Goal: Information Seeking & Learning: Find specific fact

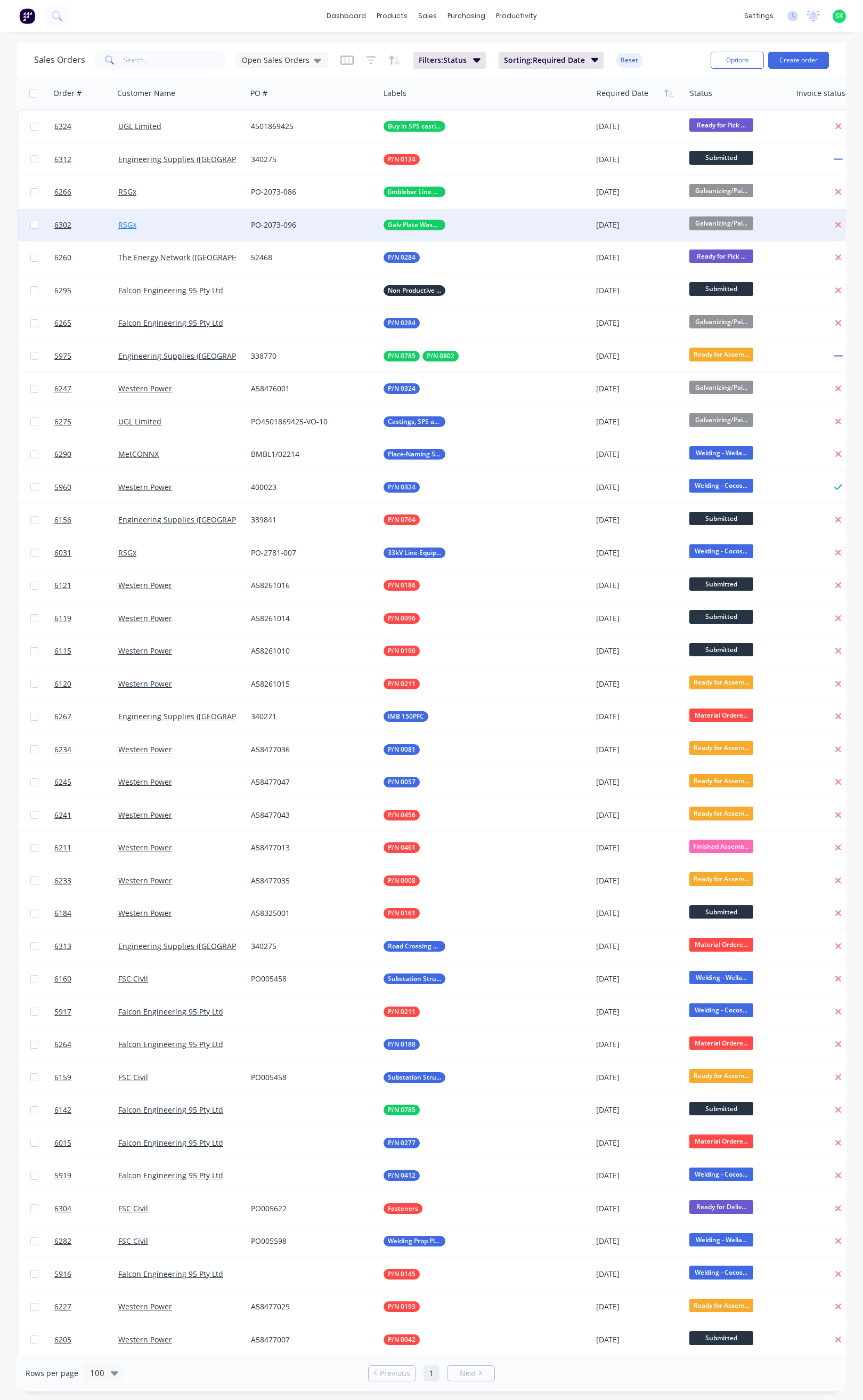
click at [130, 228] on link "RSGx" at bounding box center [127, 225] width 18 height 10
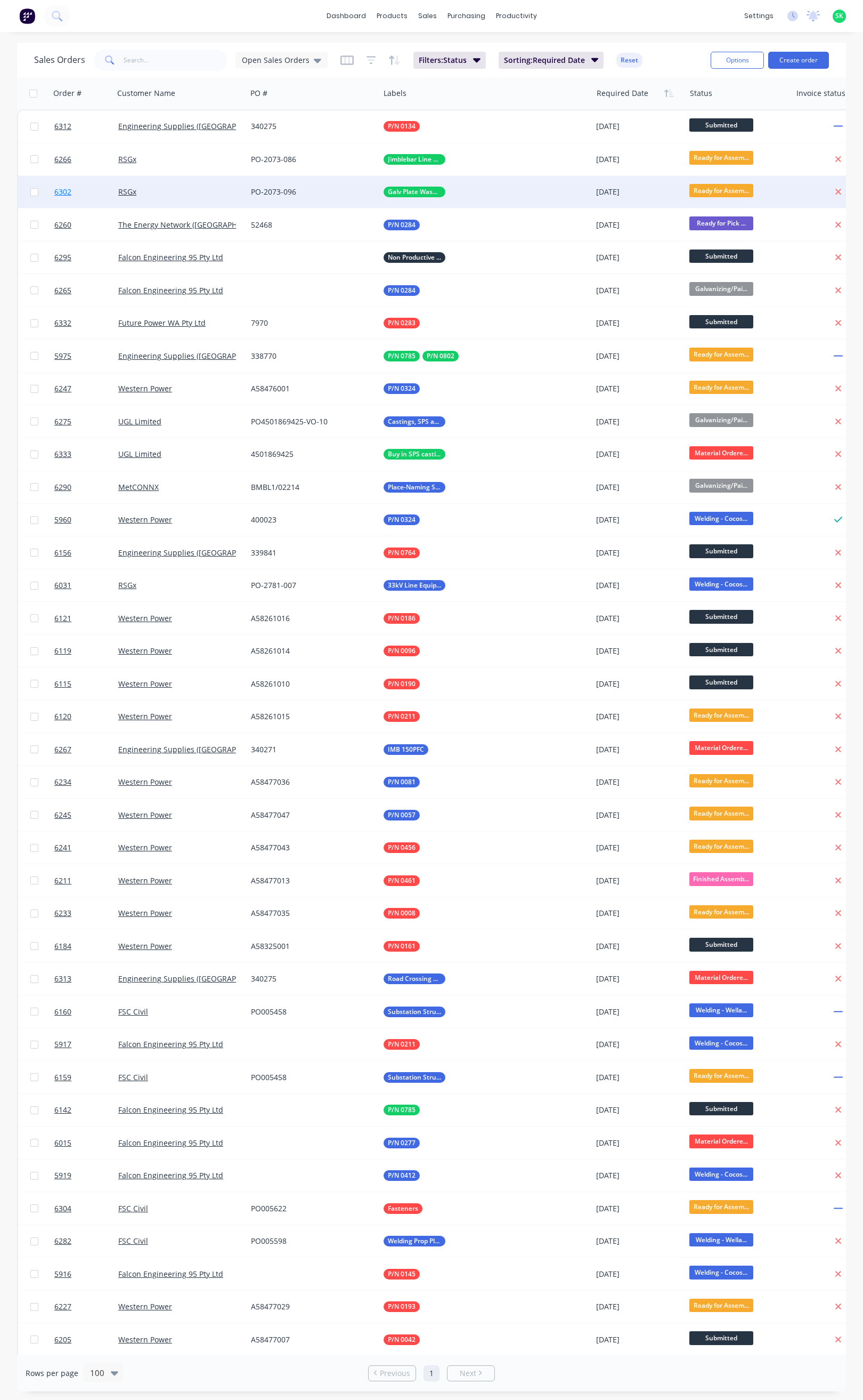
click at [59, 192] on span "6302" at bounding box center [63, 192] width 17 height 11
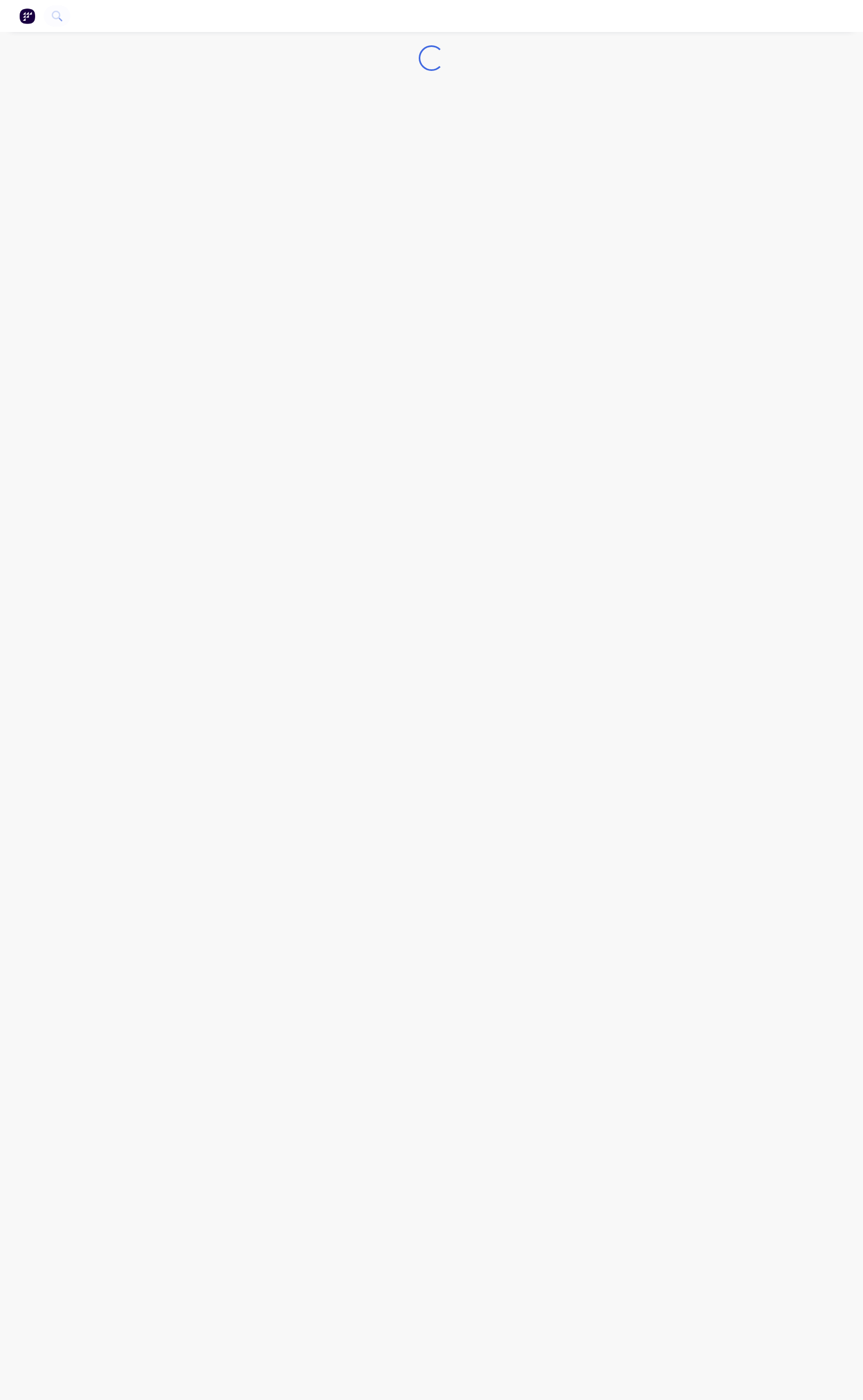
click at [59, 192] on div "Loading..." at bounding box center [432, 700] width 863 height 1400
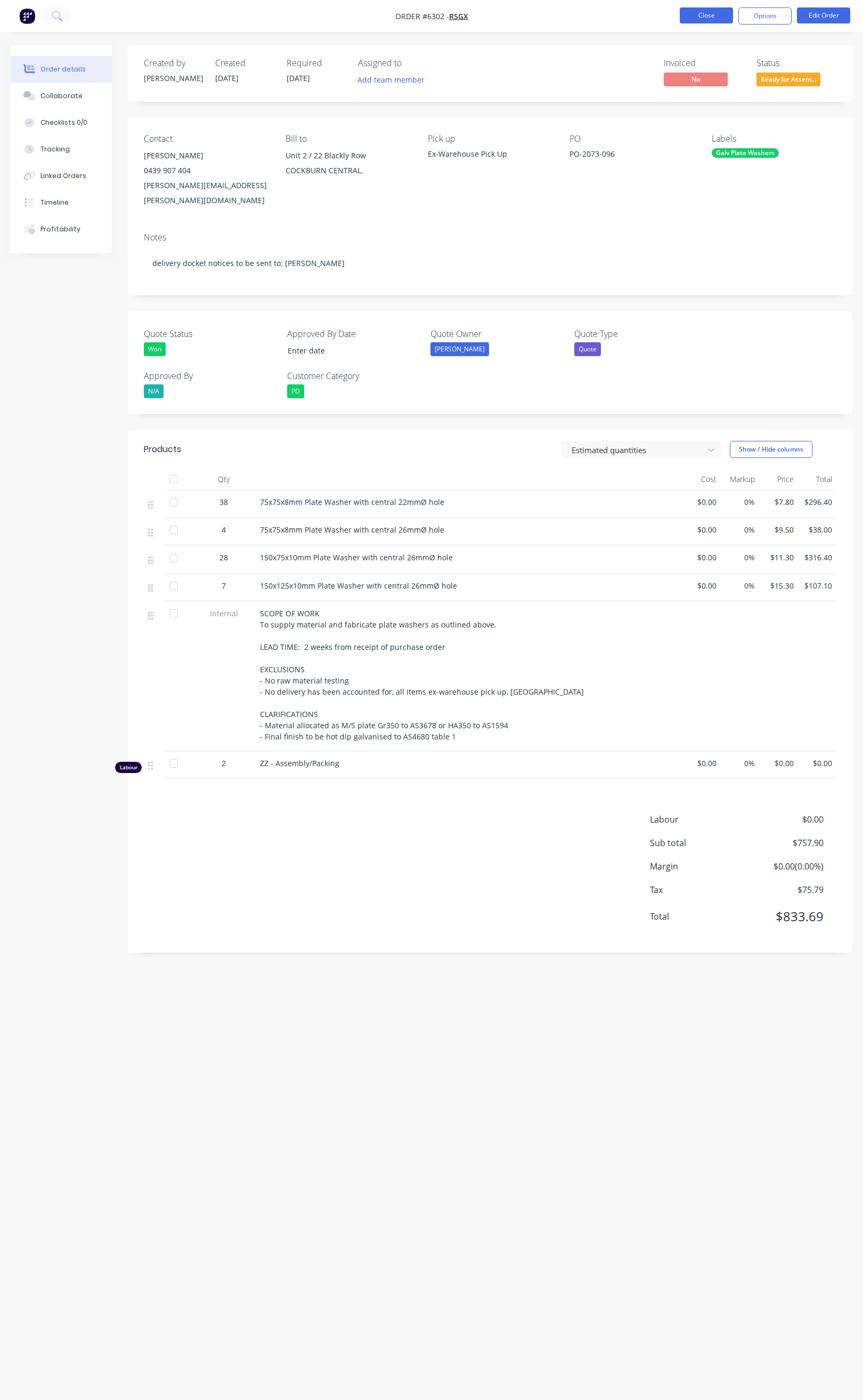
click at [721, 20] on button "Close" at bounding box center [706, 15] width 53 height 16
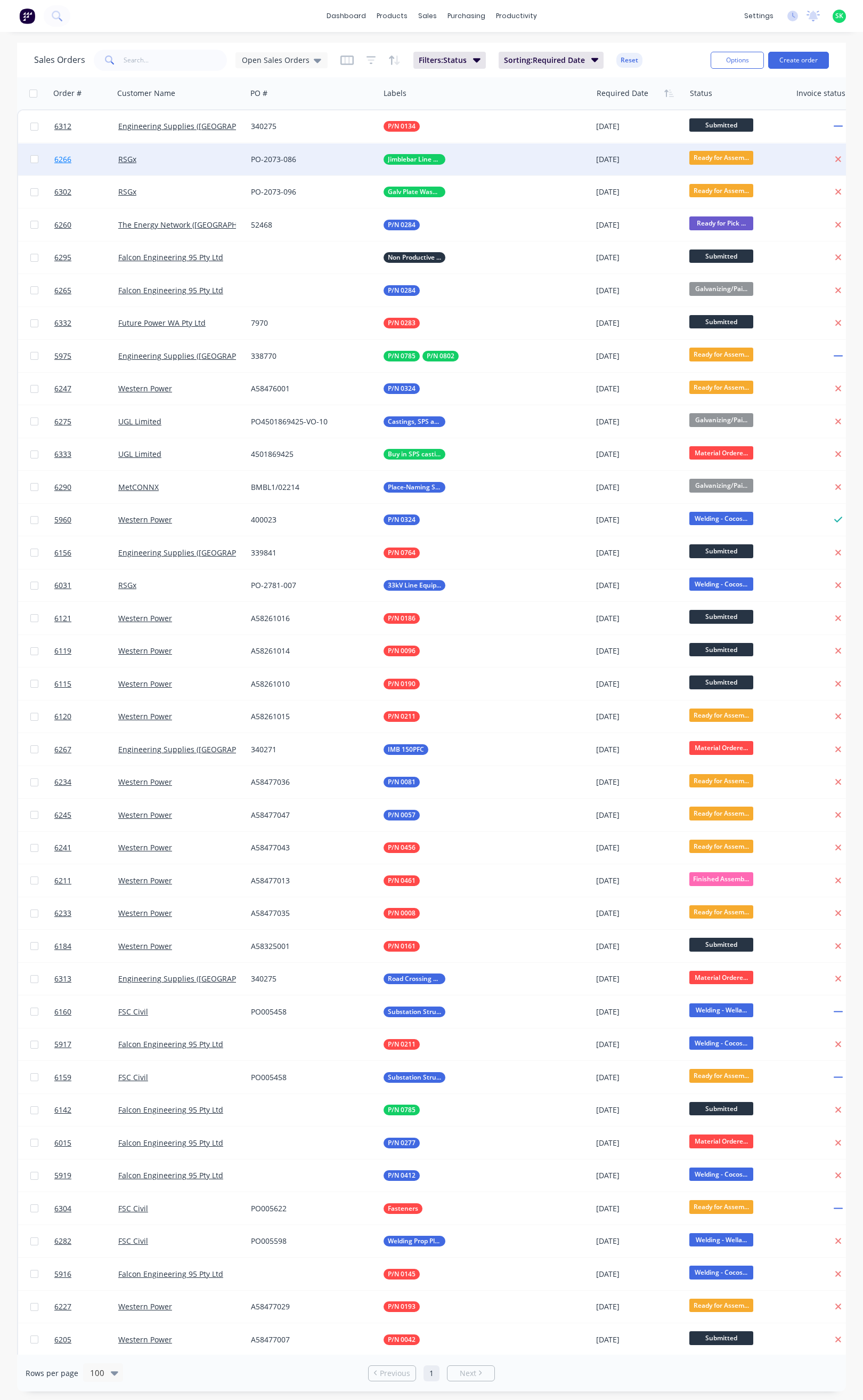
click at [72, 158] on link "6266" at bounding box center [86, 159] width 64 height 32
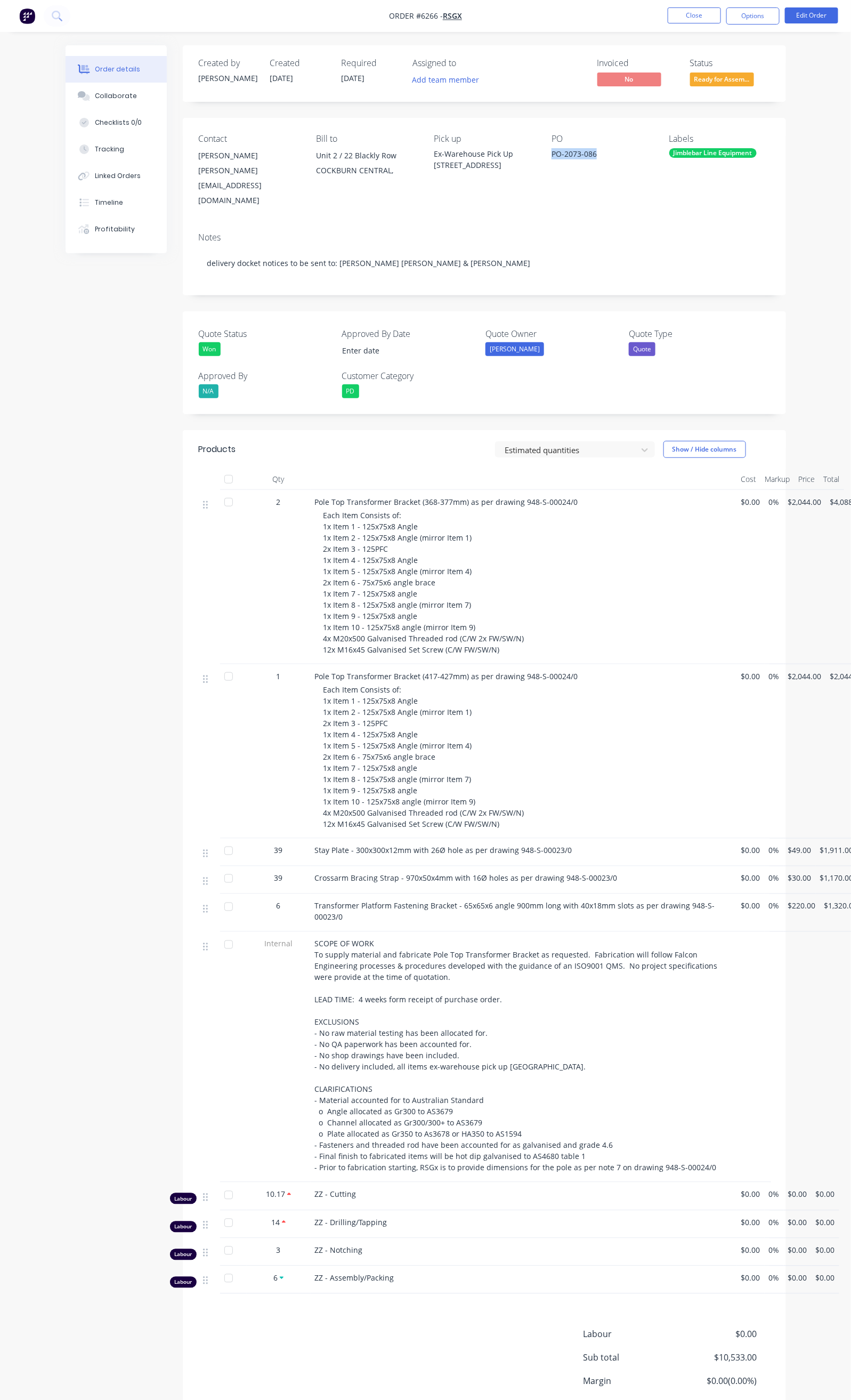
drag, startPoint x: 620, startPoint y: 154, endPoint x: 565, endPoint y: 155, distance: 55.0
click at [565, 155] on div "PO-2073-086" at bounding box center [602, 155] width 101 height 15
copy div "PO-2073-086"
drag, startPoint x: 266, startPoint y: 503, endPoint x: 360, endPoint y: 507, distance: 94.1
click at [360, 507] on div "Pole Top Transformer Bracket (368-377mm) as per drawing 948-S-00024/0 Each Item…" at bounding box center [524, 577] width 426 height 174
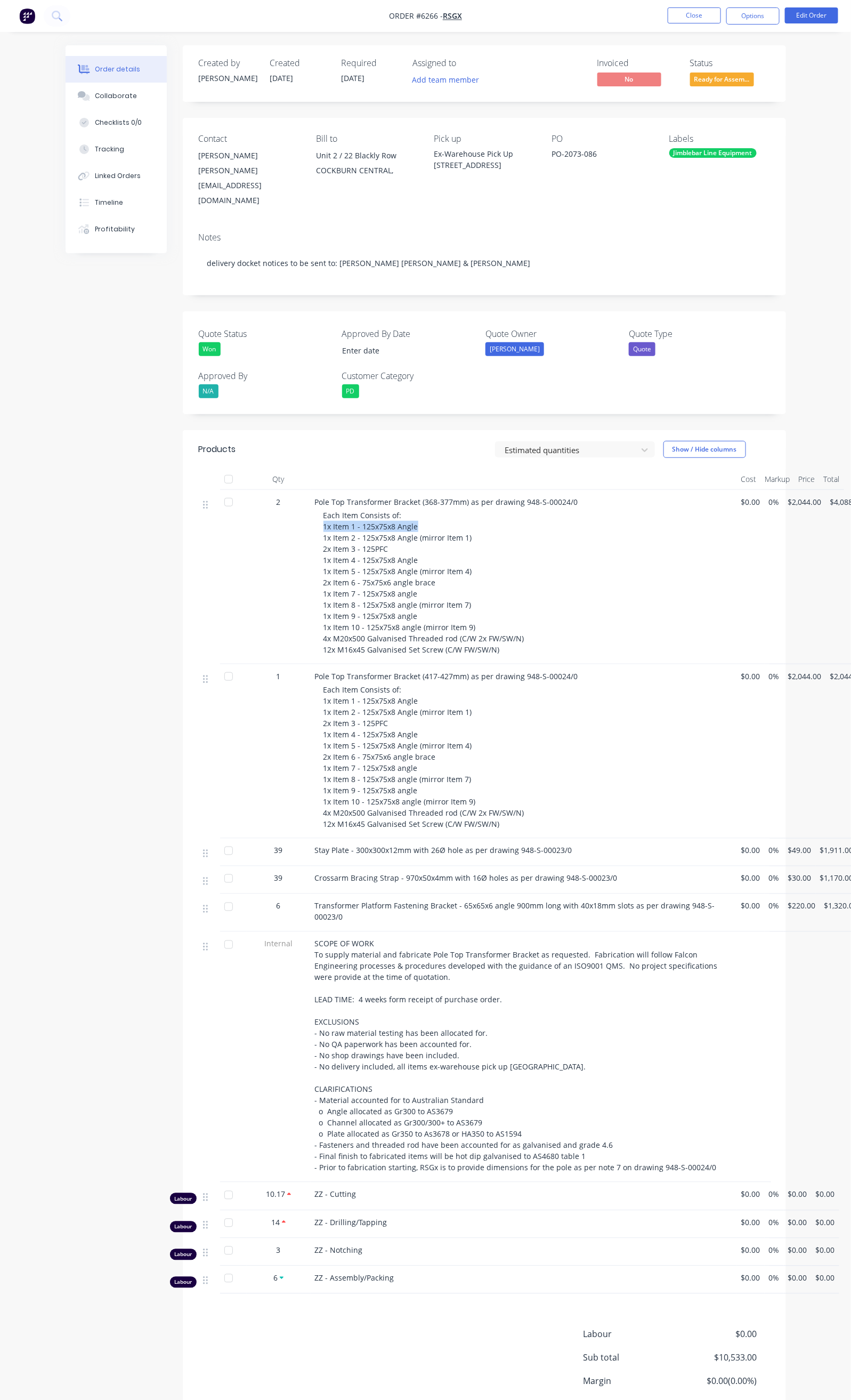
copy span "1x Item 1 - 125x75x8 Angle"
drag, startPoint x: 264, startPoint y: 514, endPoint x: 419, endPoint y: 517, distance: 155.0
click at [419, 517] on div "Pole Top Transformer Bracket (368-377mm) as per drawing 948-S-00024/0 Each Item…" at bounding box center [524, 577] width 426 height 174
copy span "1x Item 2 - 125x75x8 Angle (mirror Item 1)"
drag, startPoint x: 266, startPoint y: 524, endPoint x: 343, endPoint y: 529, distance: 77.2
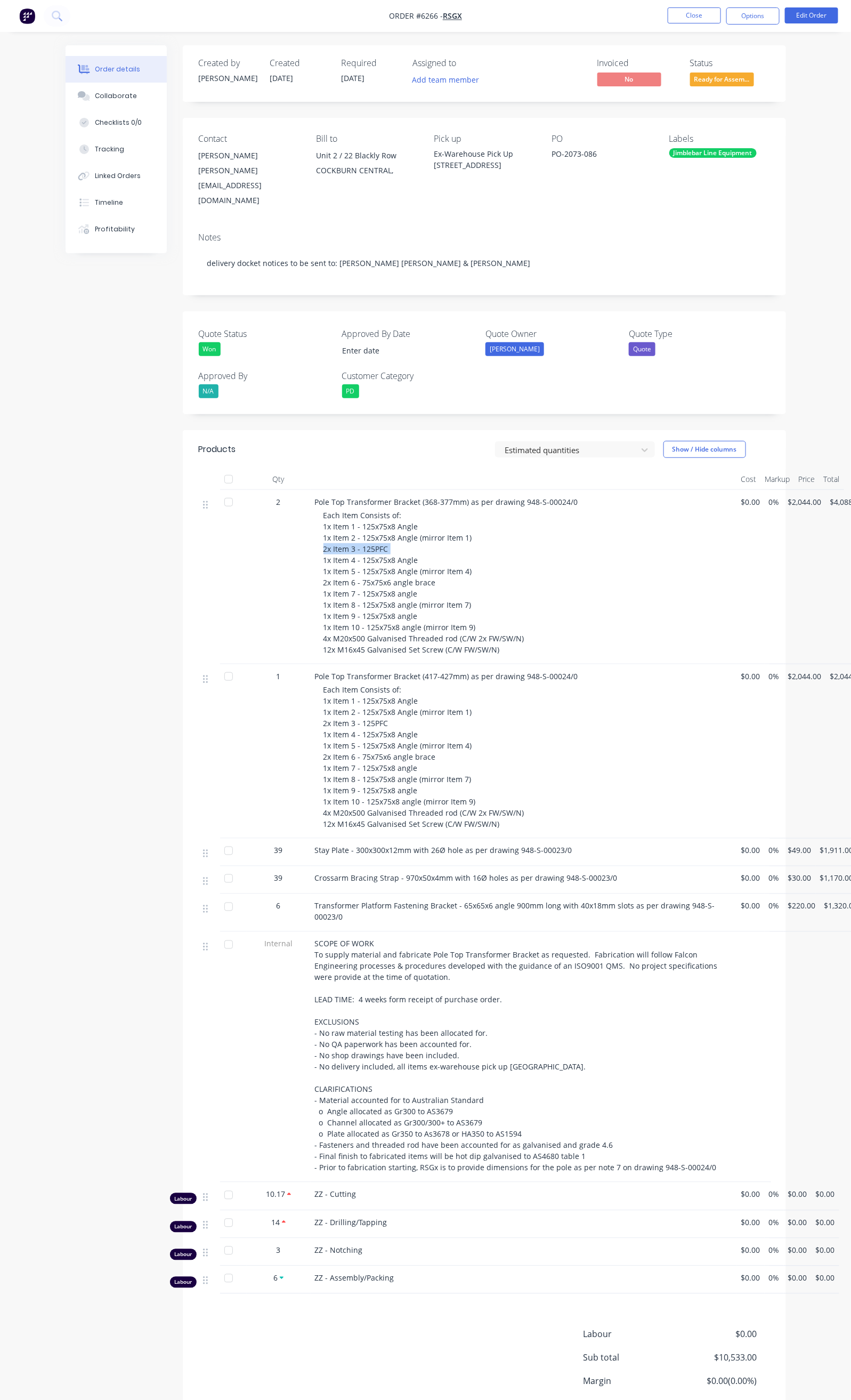
click at [343, 529] on div "Pole Top Transformer Bracket (368-377mm) as per drawing 948-S-00024/0 Each Item…" at bounding box center [524, 577] width 426 height 174
copy span "2x Item 3 - 125PFC"
drag, startPoint x: 279, startPoint y: 537, endPoint x: 360, endPoint y: 538, distance: 81.0
click at [360, 538] on span "Each Item Consists of: 1x Item 1 - 125x75x8 Angle 1x Item 2 - 125x75x8 Angle (m…" at bounding box center [423, 582] width 201 height 145
copy span "Item 4 - 125x75x8 Angle"
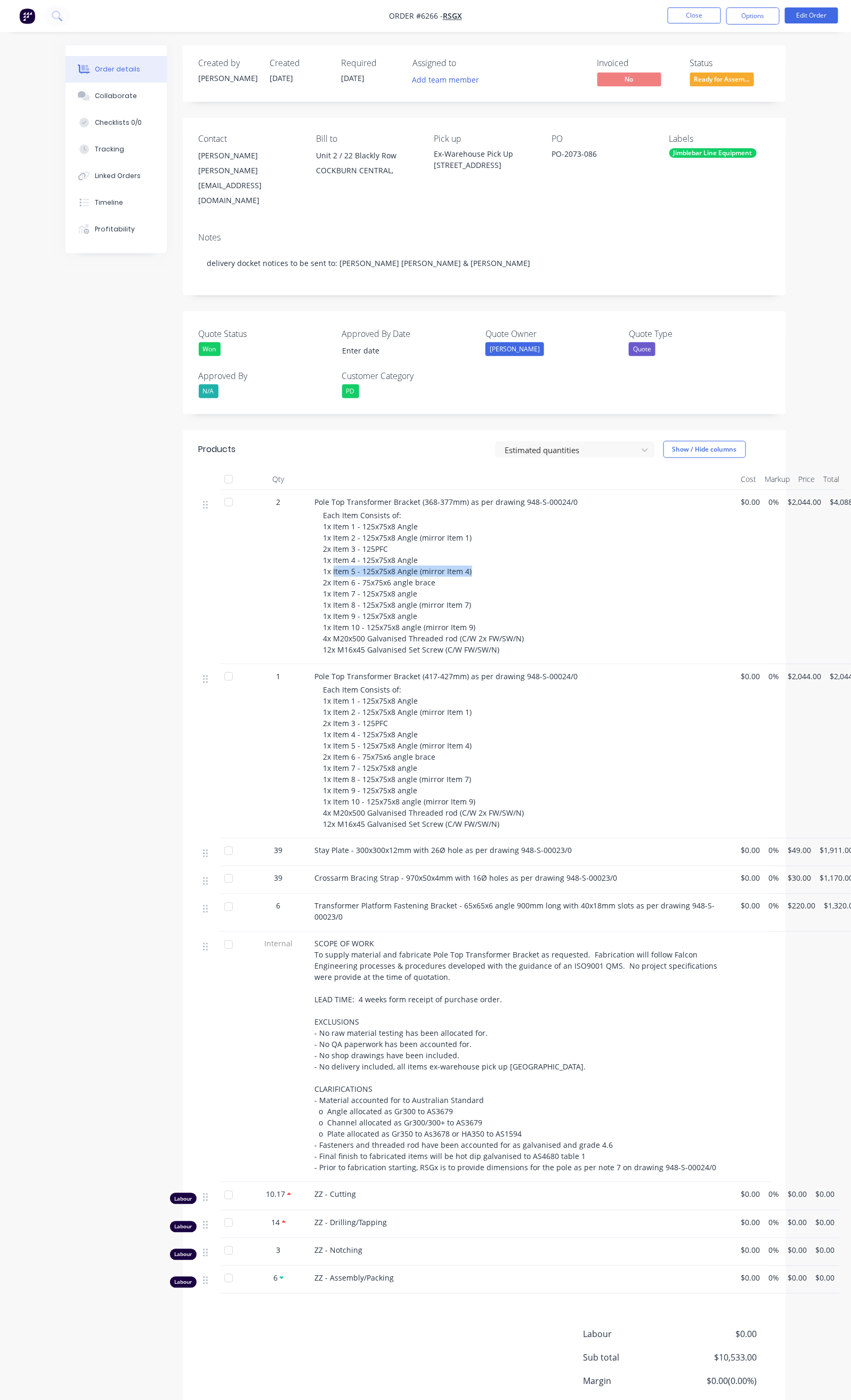
drag, startPoint x: 279, startPoint y: 547, endPoint x: 414, endPoint y: 550, distance: 135.0
click at [414, 550] on span "Each Item Consists of: 1x Item 1 - 125x75x8 Angle 1x Item 2 - 125x75x8 Angle (m…" at bounding box center [423, 582] width 201 height 145
copy span "Item 5 - 125x75x8 Angle (mirror Item 4)"
drag, startPoint x: 277, startPoint y: 557, endPoint x: 384, endPoint y: 563, distance: 107.2
click at [384, 563] on div "Each Item Consists of: 1x Item 1 - 125x75x8 Angle 1x Item 2 - 125x75x8 Angle (m…" at bounding box center [528, 582] width 409 height 145
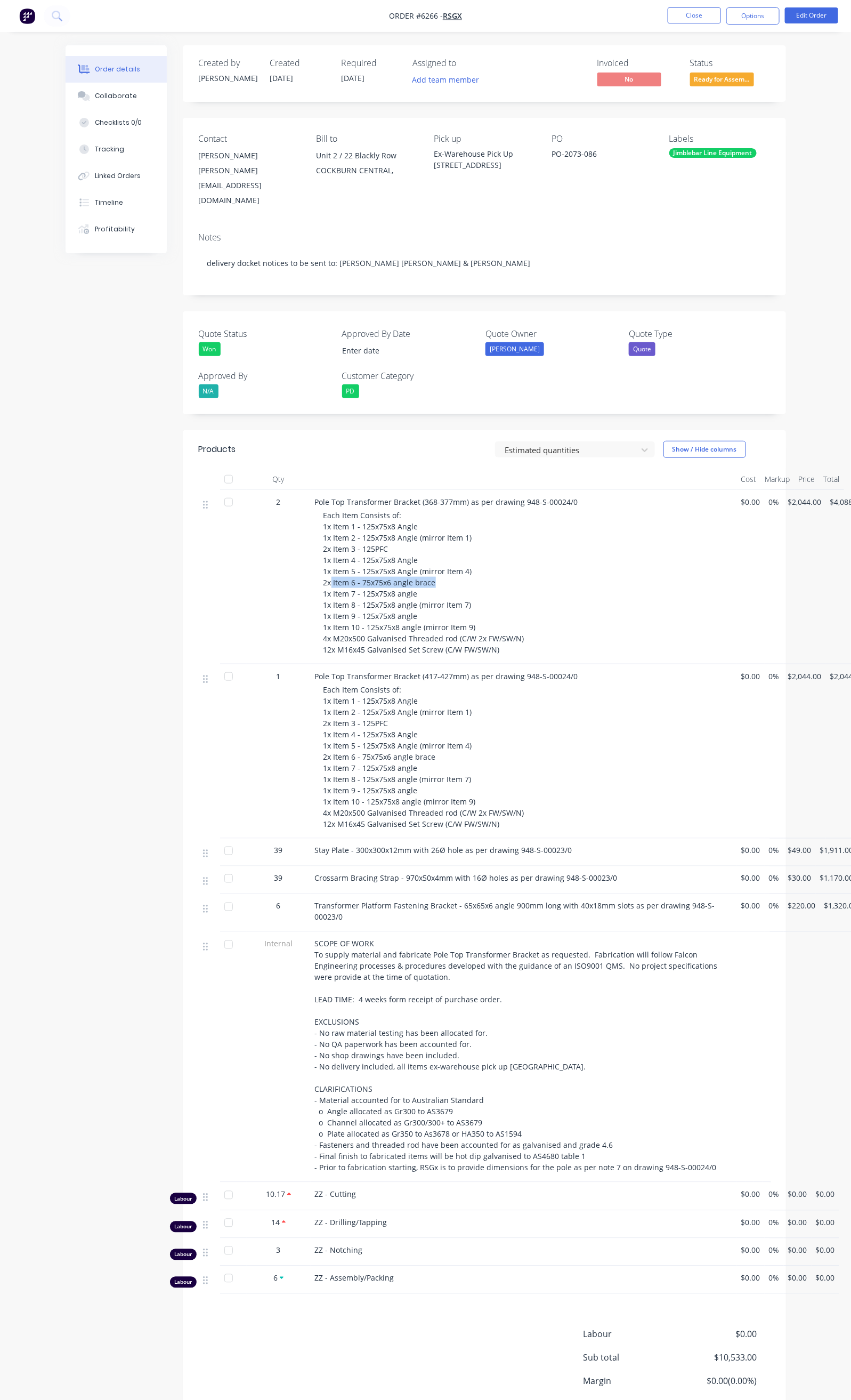
copy span "Item 6 - 75x75x6 angle brace"
drag, startPoint x: 279, startPoint y: 568, endPoint x: 364, endPoint y: 573, distance: 85.1
click at [364, 573] on div "Each Item Consists of: 1x Item 1 - 125x75x8 Angle 1x Item 2 - 125x75x8 Angle (m…" at bounding box center [528, 582] width 409 height 145
copy span "Item 7 - 125x75x8 angle"
drag, startPoint x: 280, startPoint y: 580, endPoint x: 319, endPoint y: 579, distance: 39.0
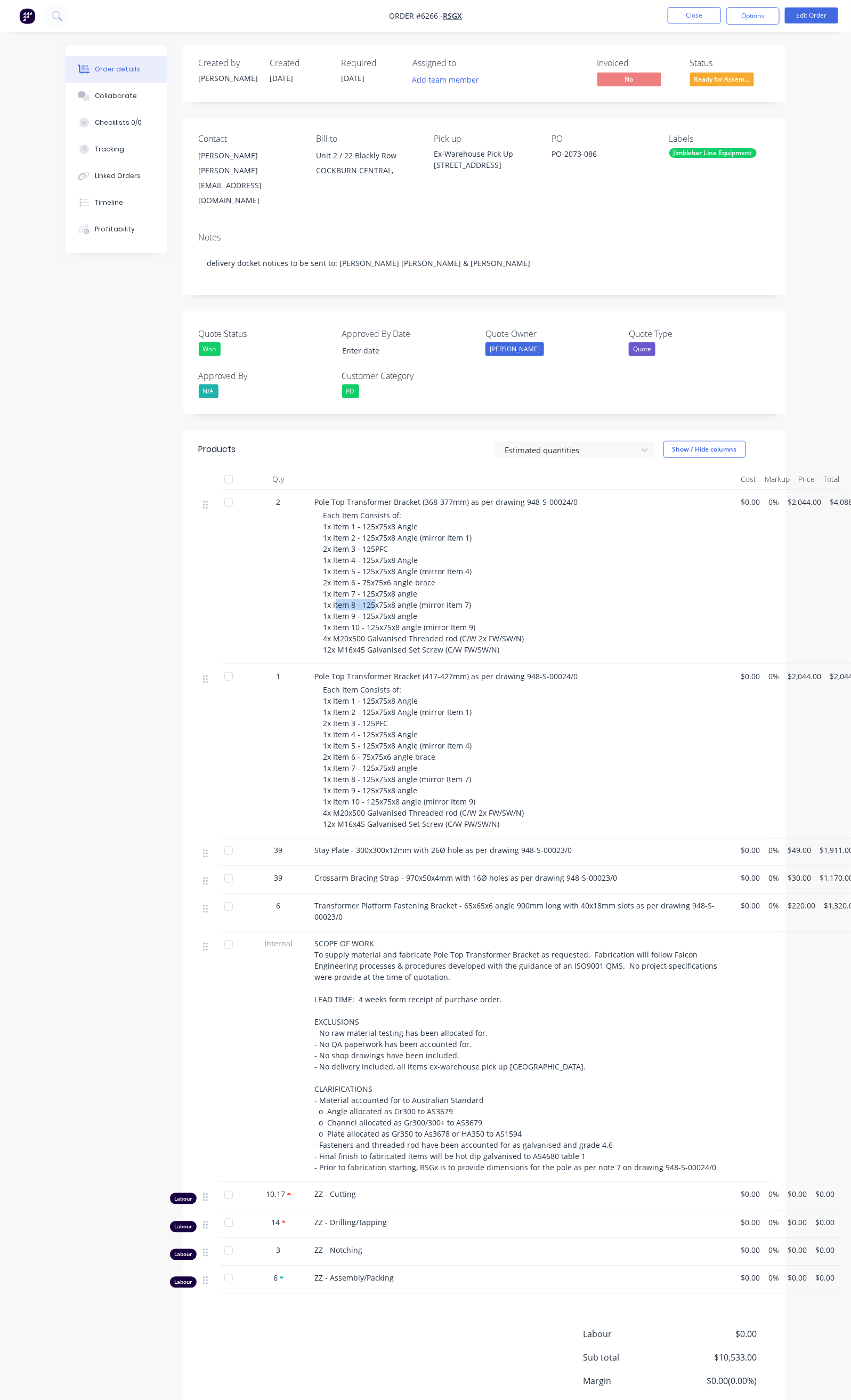
click at [323, 579] on span "Each Item Consists of: 1x Item 1 - 125x75x8 Angle 1x Item 2 - 125x75x8 Angle (m…" at bounding box center [423, 582] width 201 height 145
drag, startPoint x: 277, startPoint y: 578, endPoint x: 418, endPoint y: 584, distance: 141.1
click at [418, 584] on div "Each Item Consists of: 1x Item 1 - 125x75x8 Angle 1x Item 2 - 125x75x8 Angle (m…" at bounding box center [528, 582] width 409 height 145
copy span "Item 8 - 125x75x8 angle (mirror Item 7)"
drag, startPoint x: 277, startPoint y: 589, endPoint x: 370, endPoint y: 596, distance: 93.3
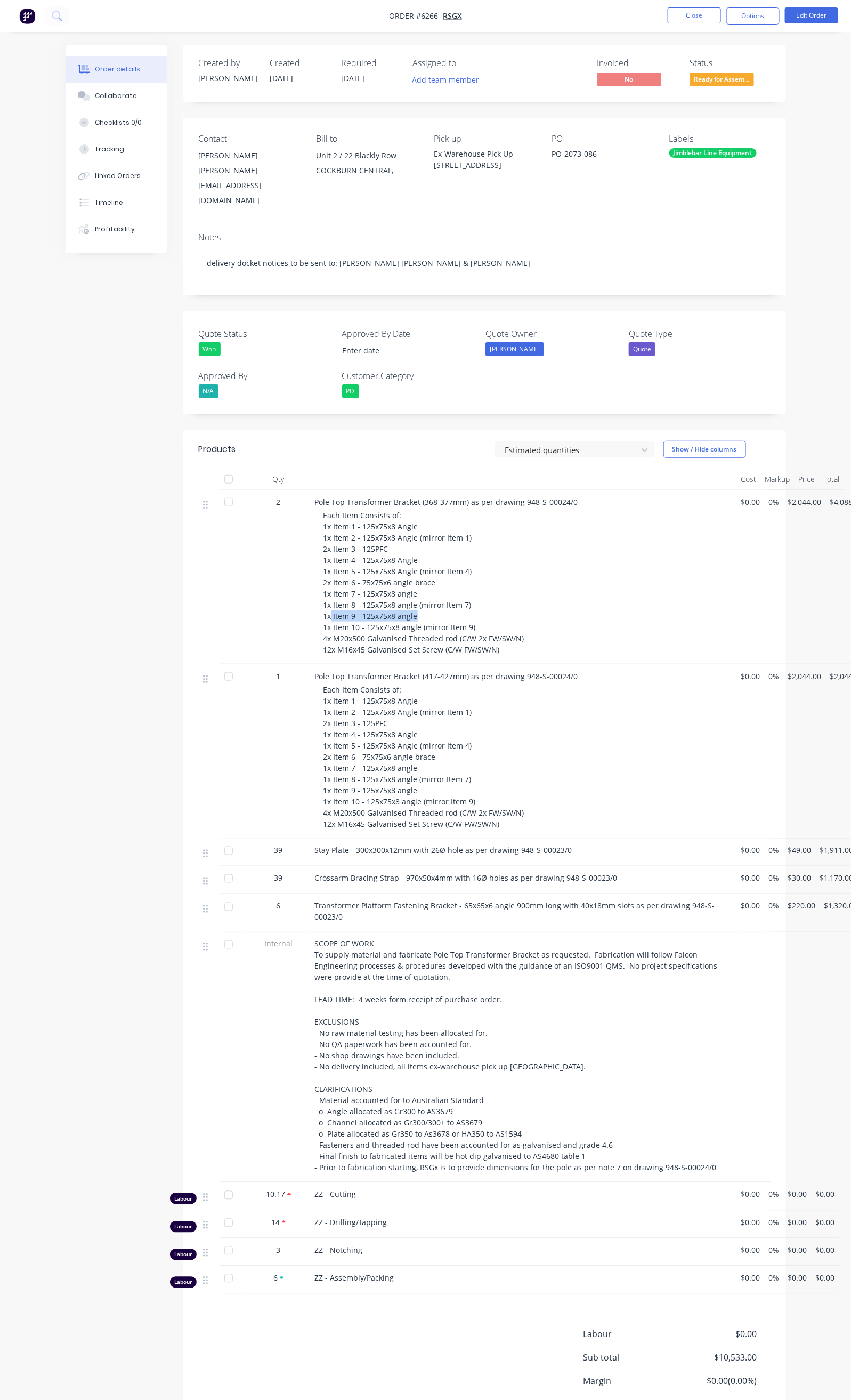
click at [370, 596] on div "Each Item Consists of: 1x Item 1 - 125x75x8 Angle 1x Item 2 - 125x75x8 Angle (m…" at bounding box center [528, 582] width 409 height 145
copy span "Item 9 - 125x75x8 angle"
drag, startPoint x: 277, startPoint y: 600, endPoint x: 439, endPoint y: 605, distance: 162.1
click at [439, 605] on div "Each Item Consists of: 1x Item 1 - 125x75x8 Angle 1x Item 2 - 125x75x8 Angle (m…" at bounding box center [528, 582] width 409 height 145
drag, startPoint x: 277, startPoint y: 675, endPoint x: 372, endPoint y: 675, distance: 95.0
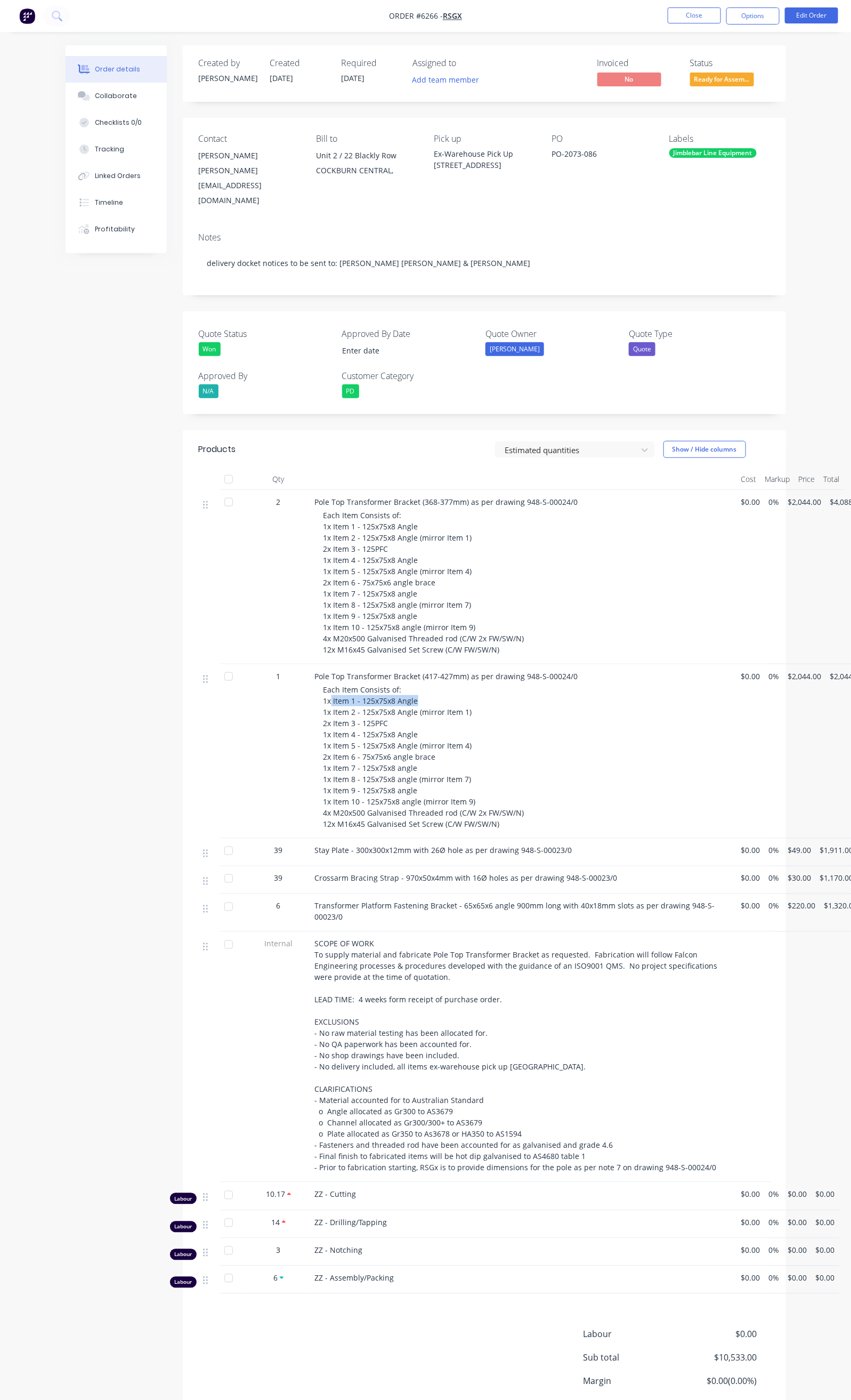
click at [372, 684] on div "Each Item Consists of: 1x Item 1 - 125x75x8 Angle 1x Item 2 - 125x75x8 Angle (m…" at bounding box center [528, 756] width 409 height 145
drag, startPoint x: 278, startPoint y: 686, endPoint x: 415, endPoint y: 685, distance: 137.0
click at [415, 685] on div "Each Item Consists of: 1x Item 1 - 125x75x8 Angle 1x Item 2 - 125x75x8 Angle (m…" at bounding box center [528, 756] width 409 height 145
drag, startPoint x: 279, startPoint y: 698, endPoint x: 331, endPoint y: 698, distance: 52.0
click at [331, 698] on span "Each Item Consists of: 1x Item 1 - 125x75x8 Angle 1x Item 2 - 125x75x8 Angle (m…" at bounding box center [423, 756] width 201 height 145
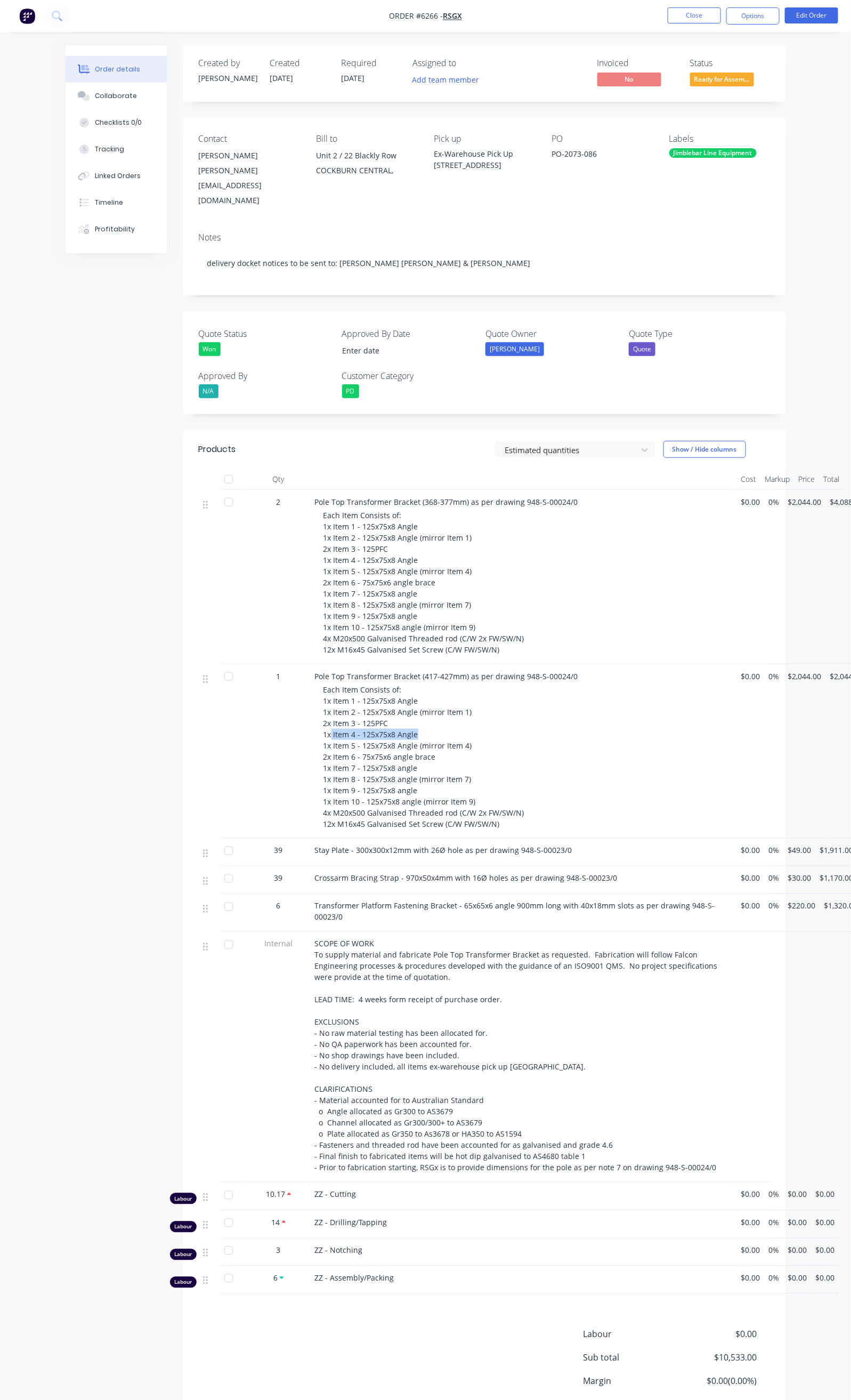
drag, startPoint x: 277, startPoint y: 709, endPoint x: 366, endPoint y: 709, distance: 89.0
click at [366, 709] on div "Each Item Consists of: 1x Item 1 - 125x75x8 Angle 1x Item 2 - 125x75x8 Angle (m…" at bounding box center [528, 756] width 409 height 145
drag, startPoint x: 277, startPoint y: 720, endPoint x: 413, endPoint y: 717, distance: 136.0
click at [413, 717] on span "Each Item Consists of: 1x Item 1 - 125x75x8 Angle 1x Item 2 - 125x75x8 Angle (m…" at bounding box center [423, 756] width 201 height 145
drag, startPoint x: 277, startPoint y: 732, endPoint x: 382, endPoint y: 735, distance: 105.0
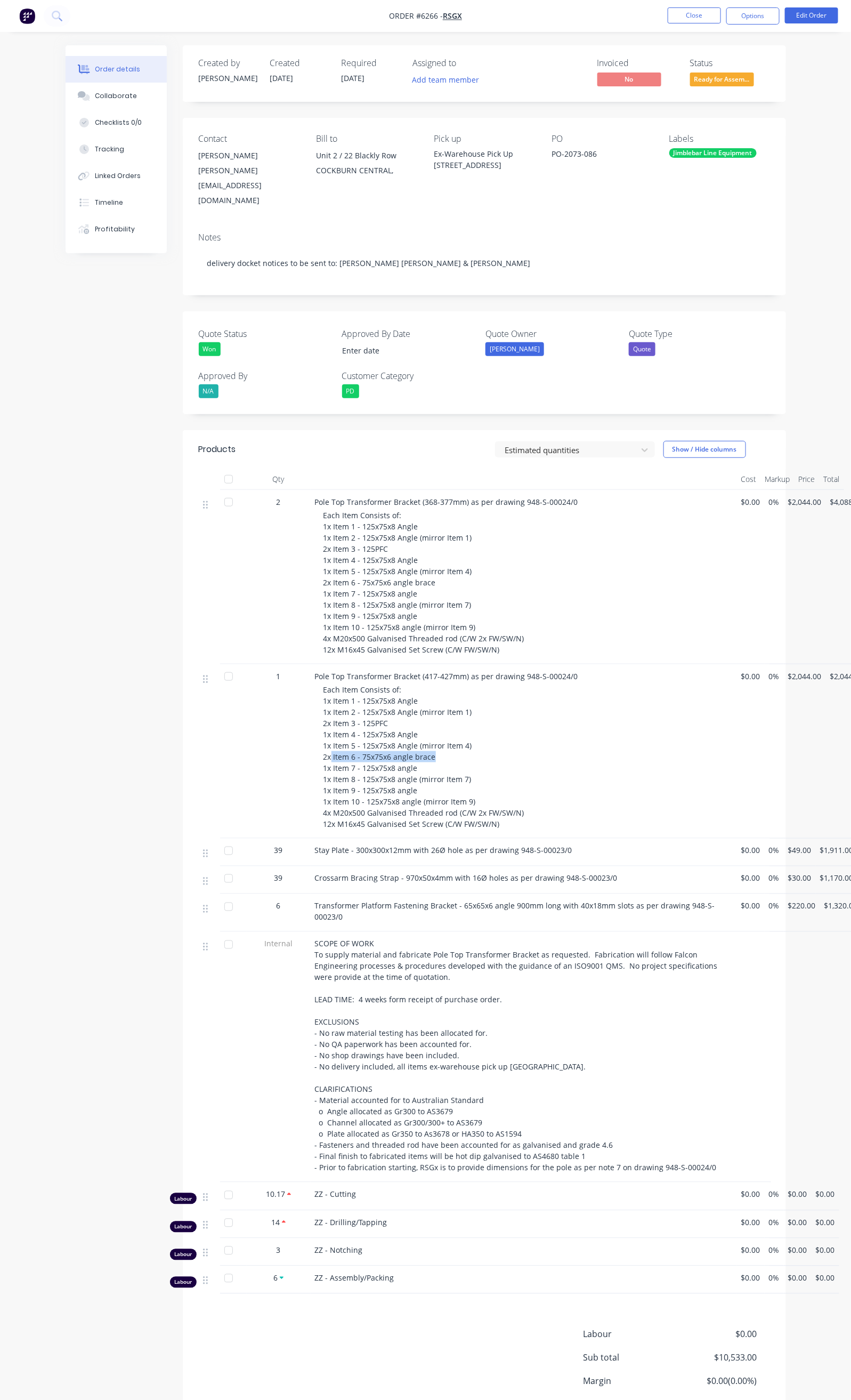
click at [382, 735] on div "Each Item Consists of: 1x Item 1 - 125x75x8 Angle 1x Item 2 - 125x75x8 Angle (m…" at bounding box center [528, 756] width 409 height 145
drag, startPoint x: 276, startPoint y: 741, endPoint x: 364, endPoint y: 744, distance: 88.1
click at [364, 744] on div "Each Item Consists of: 1x Item 1 - 125x75x8 Angle 1x Item 2 - 125x75x8 Angle (m…" at bounding box center [528, 756] width 409 height 145
drag, startPoint x: 278, startPoint y: 755, endPoint x: 415, endPoint y: 758, distance: 137.0
click at [415, 758] on div "Each Item Consists of: 1x Item 1 - 125x75x8 Angle 1x Item 2 - 125x75x8 Angle (m…" at bounding box center [528, 756] width 409 height 145
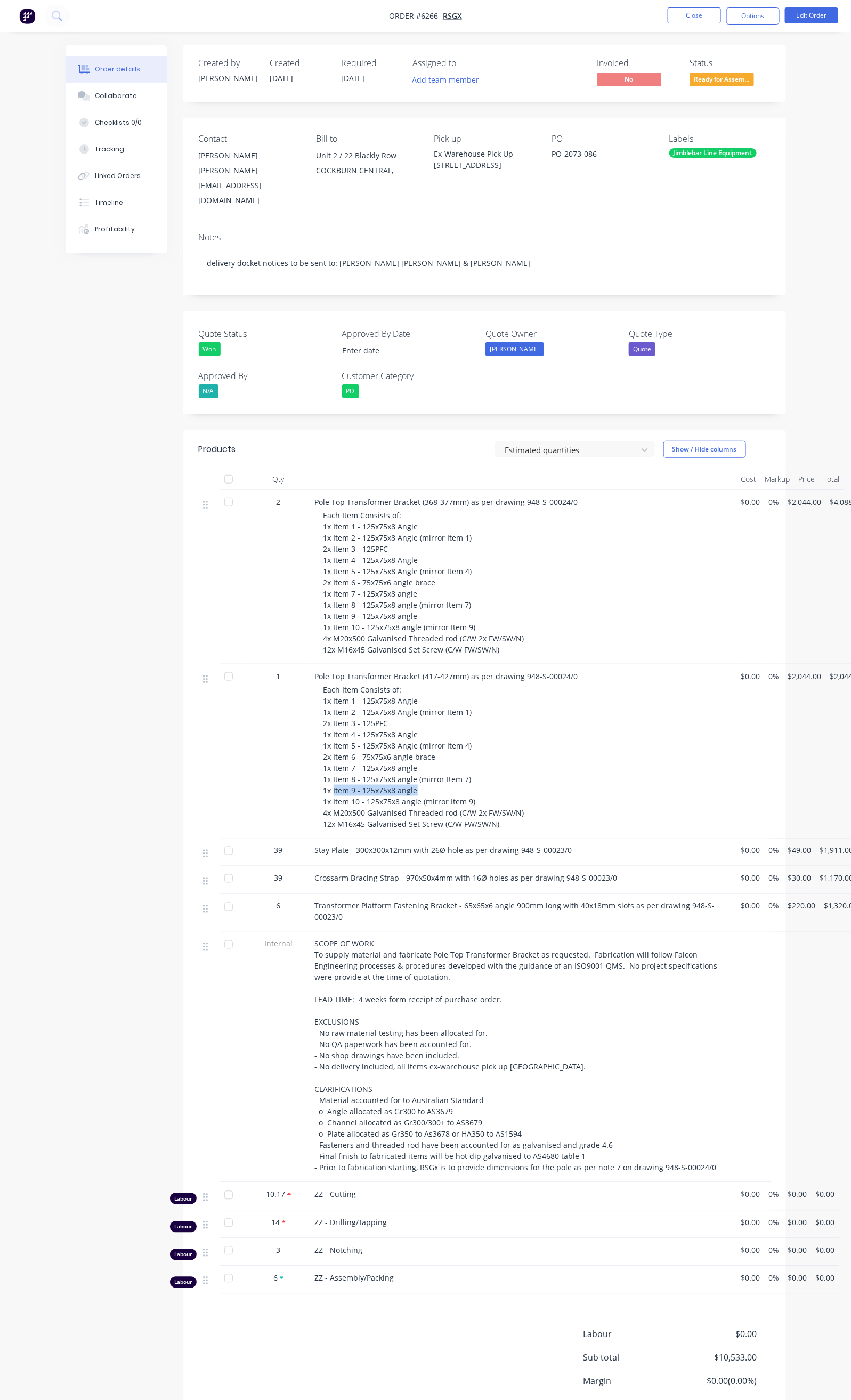
drag, startPoint x: 279, startPoint y: 765, endPoint x: 362, endPoint y: 766, distance: 83.0
click at [362, 766] on div "Each Item Consists of: 1x Item 1 - 125x75x8 Angle 1x Item 2 - 125x75x8 Angle (m…" at bounding box center [528, 756] width 409 height 145
drag, startPoint x: 277, startPoint y: 779, endPoint x: 434, endPoint y: 779, distance: 157.0
click at [434, 779] on div "Each Item Consists of: 1x Item 1 - 125x75x8 Angle 1x Item 2 - 125x75x8 Angle (m…" at bounding box center [528, 756] width 409 height 145
drag, startPoint x: 266, startPoint y: 789, endPoint x: 472, endPoint y: 791, distance: 206.0
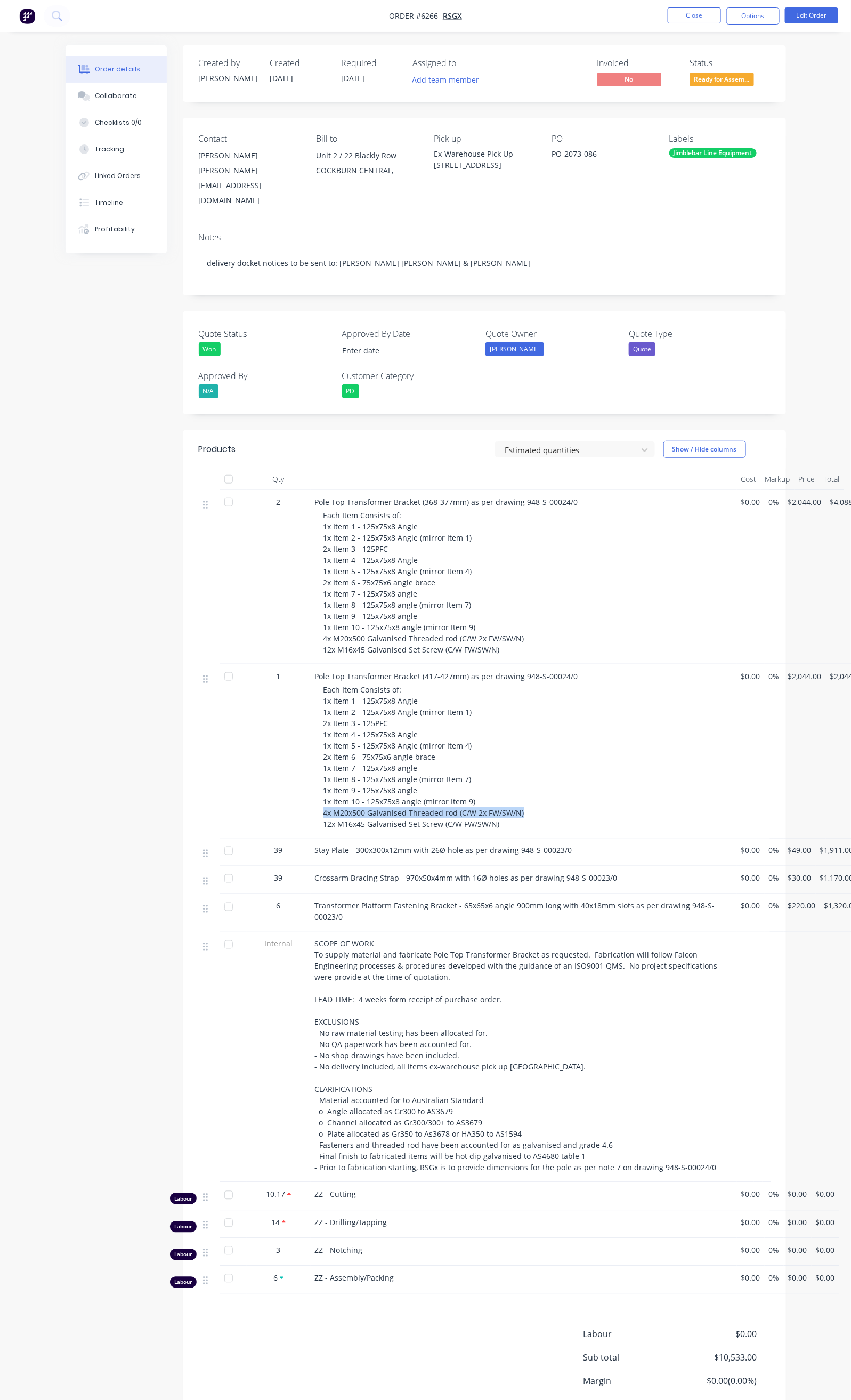
click at [472, 791] on div "Pole Top Transformer Bracket (417-427mm) as per drawing 948-S-00024/0 Each Item…" at bounding box center [524, 751] width 426 height 174
drag, startPoint x: 268, startPoint y: 798, endPoint x: 456, endPoint y: 808, distance: 188.3
click at [456, 808] on div "Pole Top Transformer Bracket (417-427mm) as per drawing 948-S-00024/0 Each Item…" at bounding box center [524, 751] width 426 height 174
drag, startPoint x: 267, startPoint y: 787, endPoint x: 505, endPoint y: 787, distance: 238.0
click at [505, 787] on div "Pole Top Transformer Bracket (417-427mm) as per drawing 948-S-00024/0 Each Item…" at bounding box center [524, 751] width 426 height 174
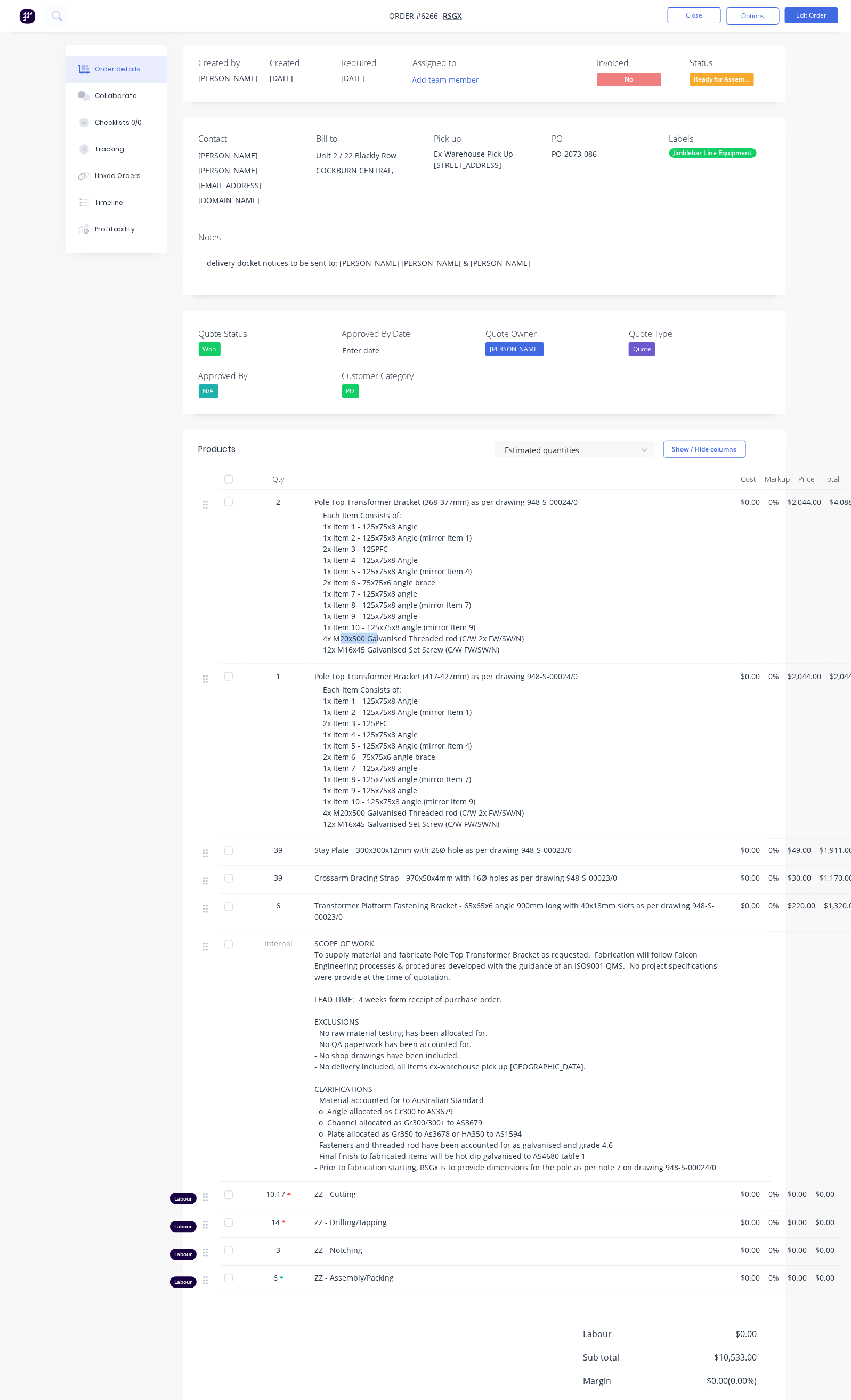
drag, startPoint x: 282, startPoint y: 611, endPoint x: 321, endPoint y: 613, distance: 39.1
click at [323, 613] on span "Each Item Consists of: 1x Item 1 - 125x75x8 Angle 1x Item 2 - 125x75x8 Angle (m…" at bounding box center [423, 582] width 201 height 145
drag, startPoint x: 276, startPoint y: 611, endPoint x: 464, endPoint y: 615, distance: 188.0
click at [464, 615] on span "Each Item Consists of: 1x Item 1 - 125x75x8 Angle 1x Item 2 - 125x75x8 Angle (m…" at bounding box center [423, 582] width 201 height 145
drag, startPoint x: 267, startPoint y: 621, endPoint x: 514, endPoint y: 627, distance: 247.1
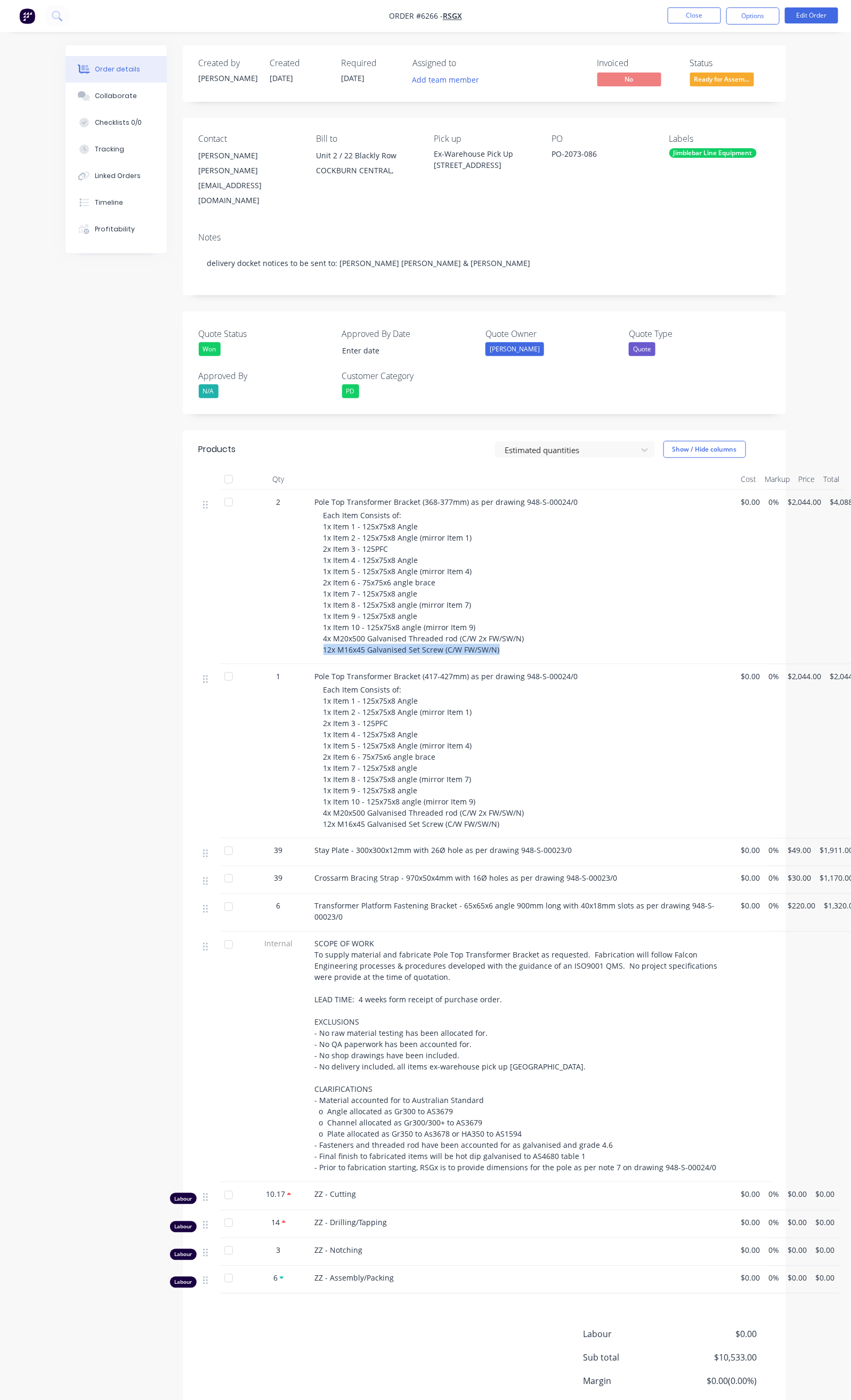
click at [514, 627] on div "Pole Top Transformer Bracket (368-377mm) as per drawing 948-S-00024/0 Each Item…" at bounding box center [524, 577] width 426 height 174
drag, startPoint x: 466, startPoint y: 610, endPoint x: 268, endPoint y: 616, distance: 198.1
click at [323, 616] on div "Each Item Consists of: 1x Item 1 - 125x75x8 Angle 1x Item 2 - 125x75x8 Angle (m…" at bounding box center [528, 582] width 409 height 145
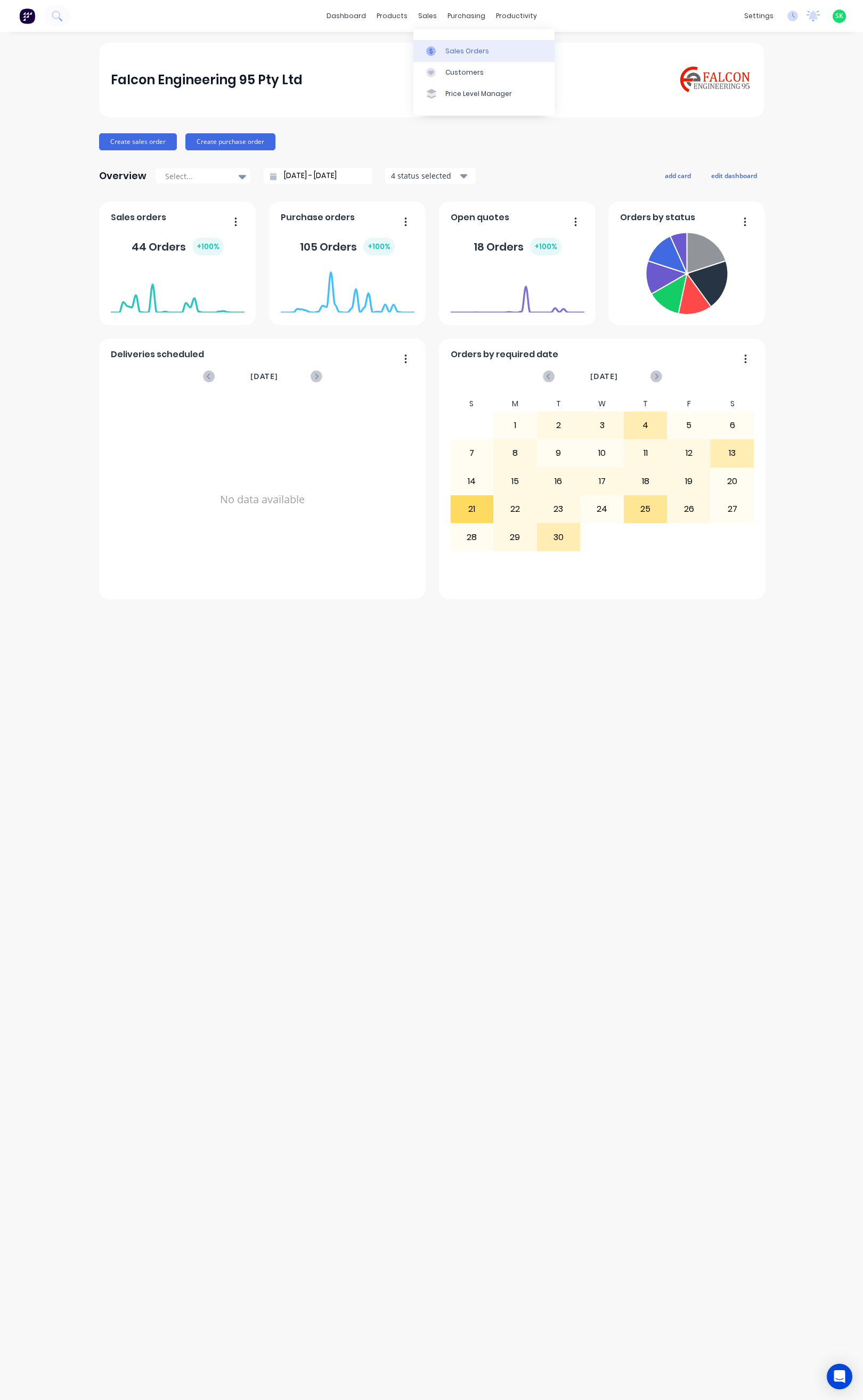
click at [446, 52] on div "Sales Orders" at bounding box center [467, 51] width 44 height 9
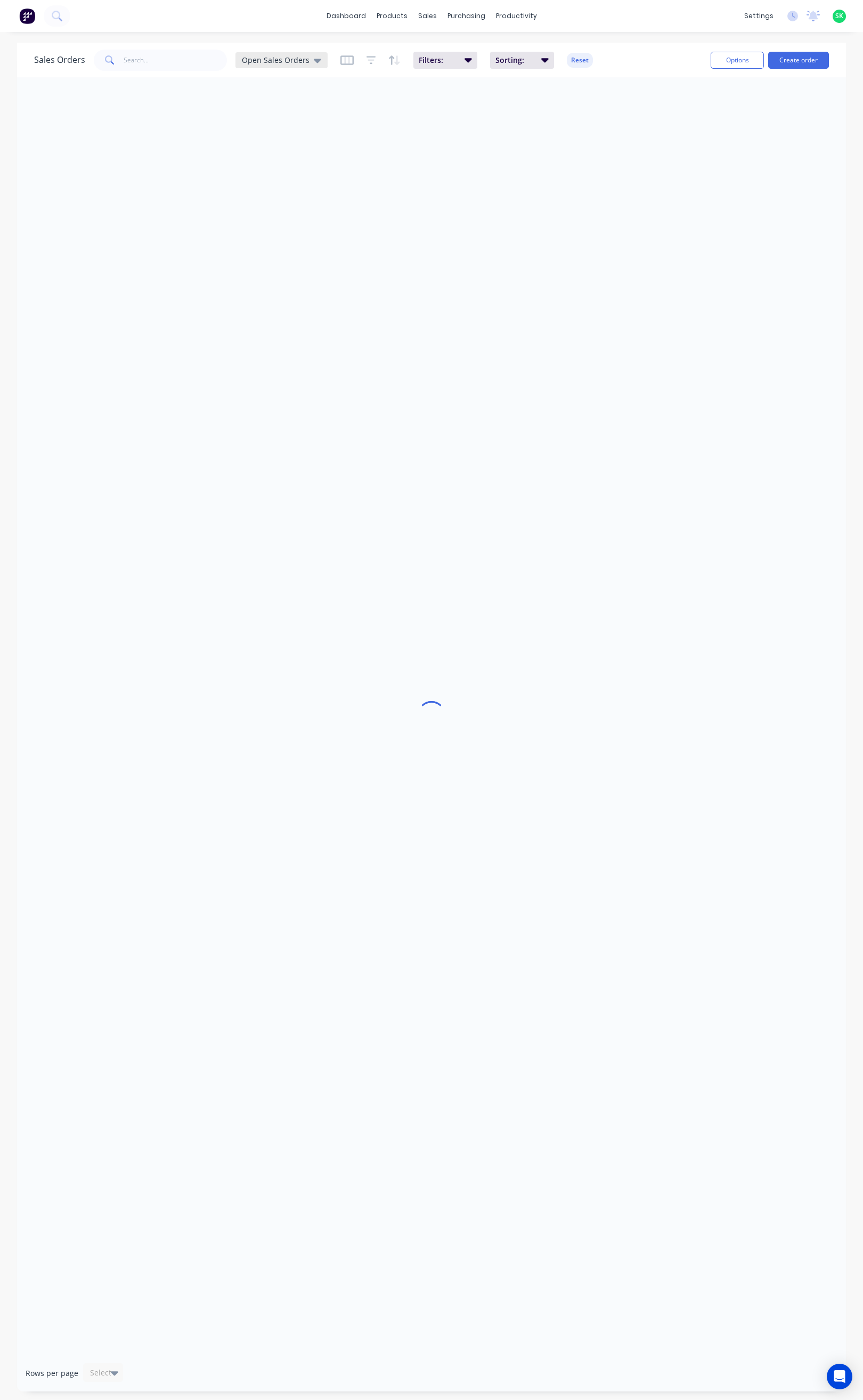
click at [314, 61] on icon at bounding box center [317, 61] width 7 height 4
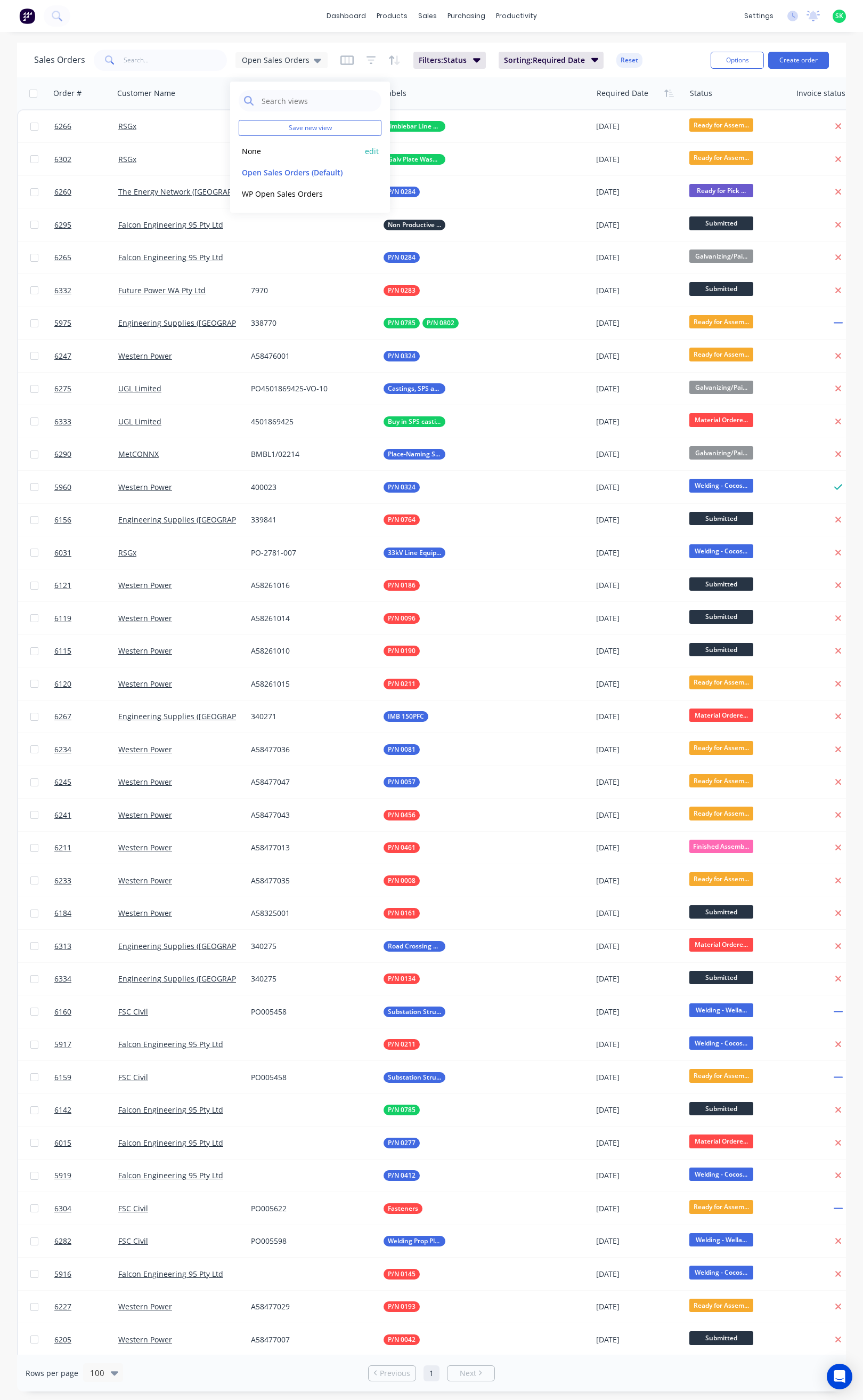
click at [274, 149] on button "None" at bounding box center [299, 151] width 122 height 12
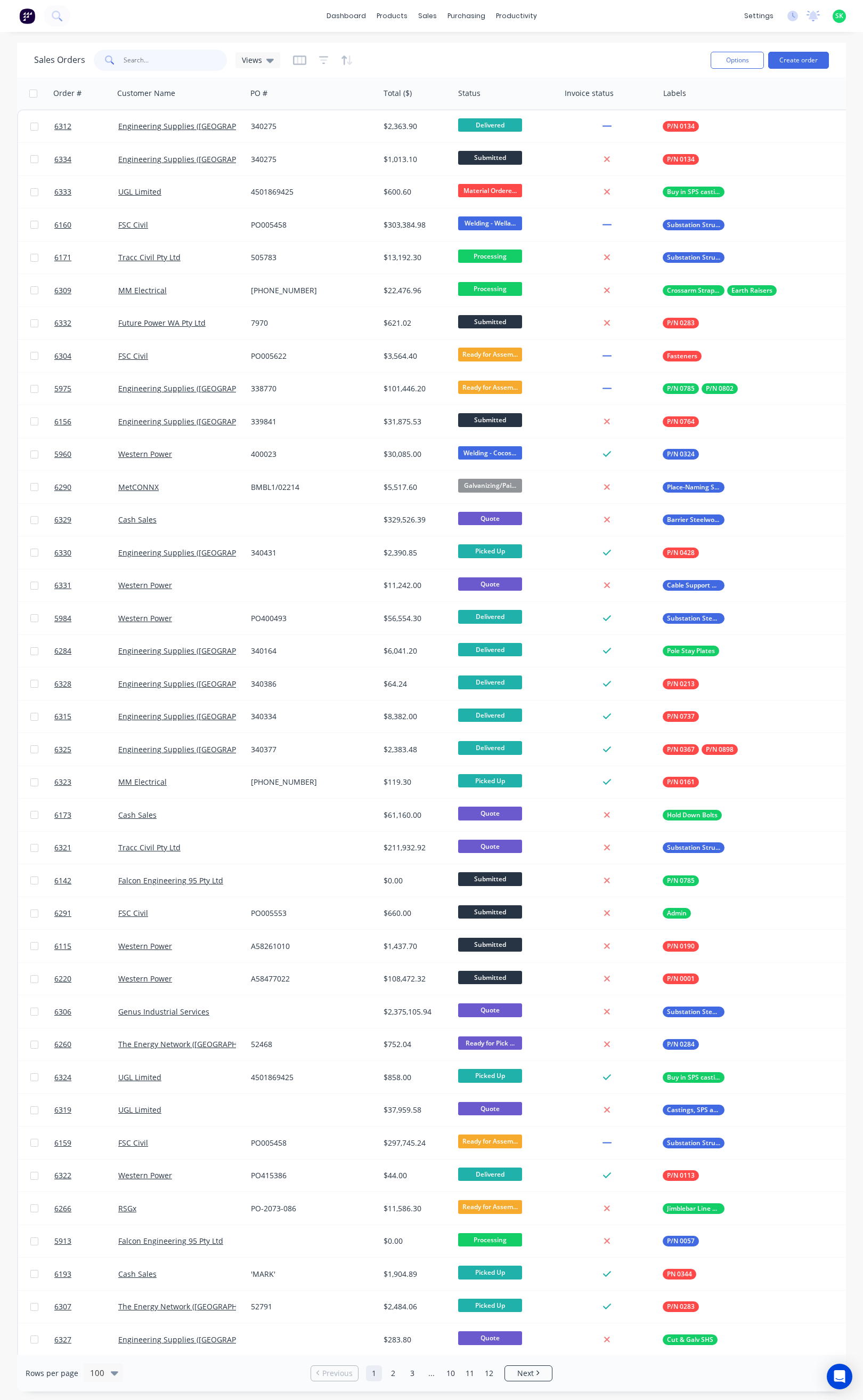
click at [141, 55] on input "text" at bounding box center [175, 61] width 104 height 22
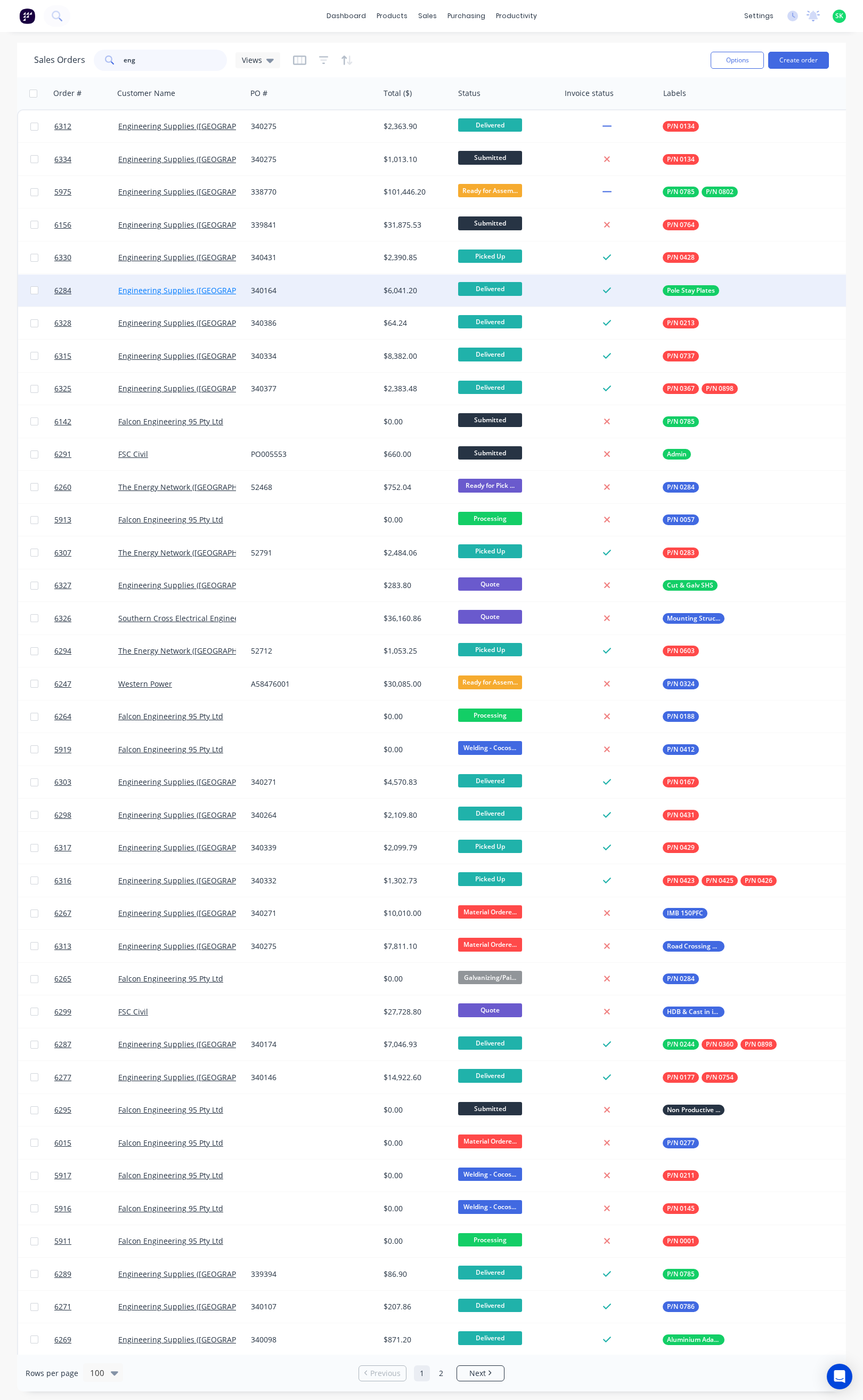
type input "eng"
click at [218, 288] on link "Engineering Supplies ([GEOGRAPHIC_DATA]) Pty Ltd" at bounding box center [209, 290] width 182 height 10
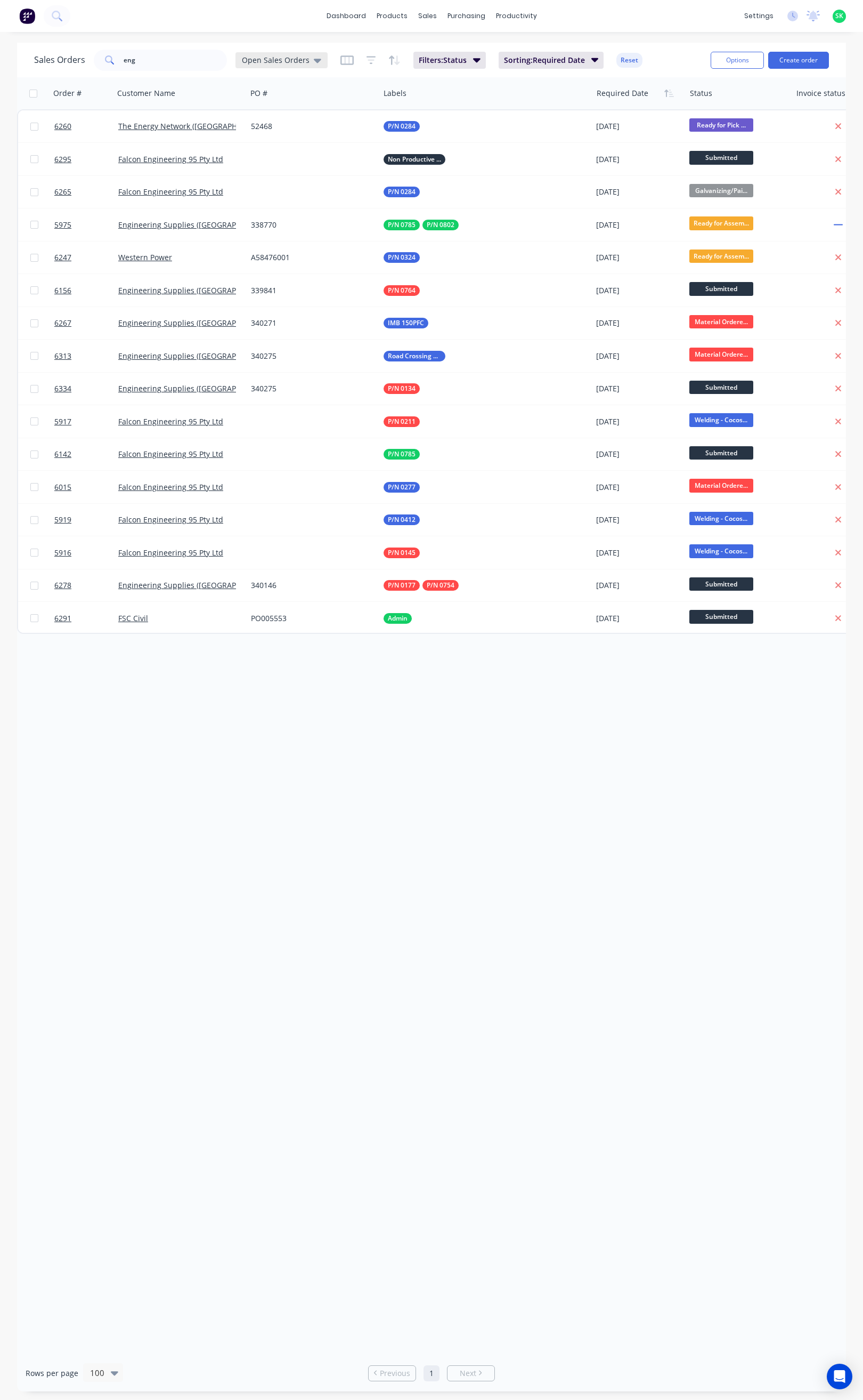
click at [314, 59] on icon at bounding box center [317, 61] width 7 height 4
click at [272, 151] on button "None" at bounding box center [299, 151] width 122 height 12
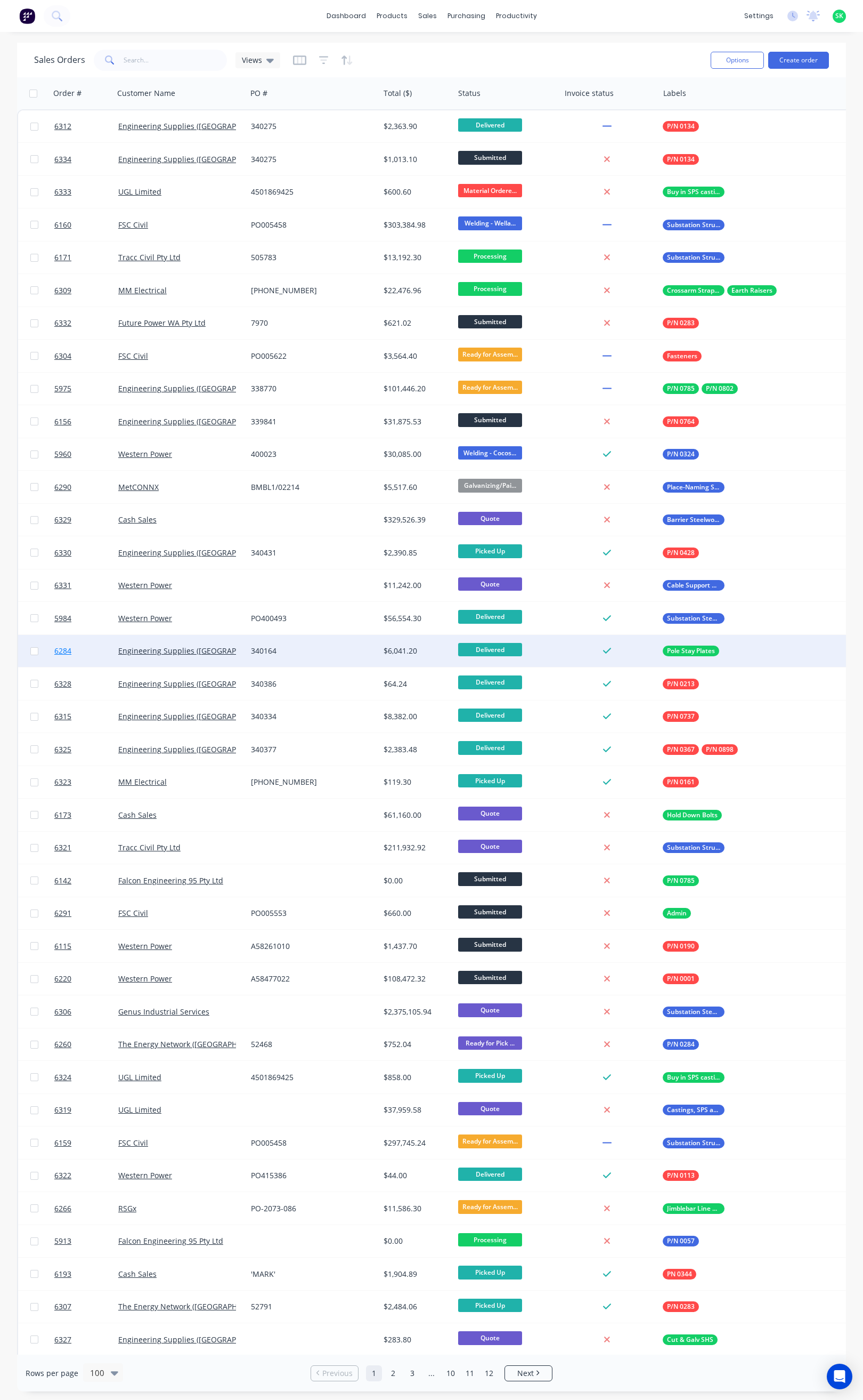
click at [66, 650] on span "6284" at bounding box center [63, 651] width 17 height 11
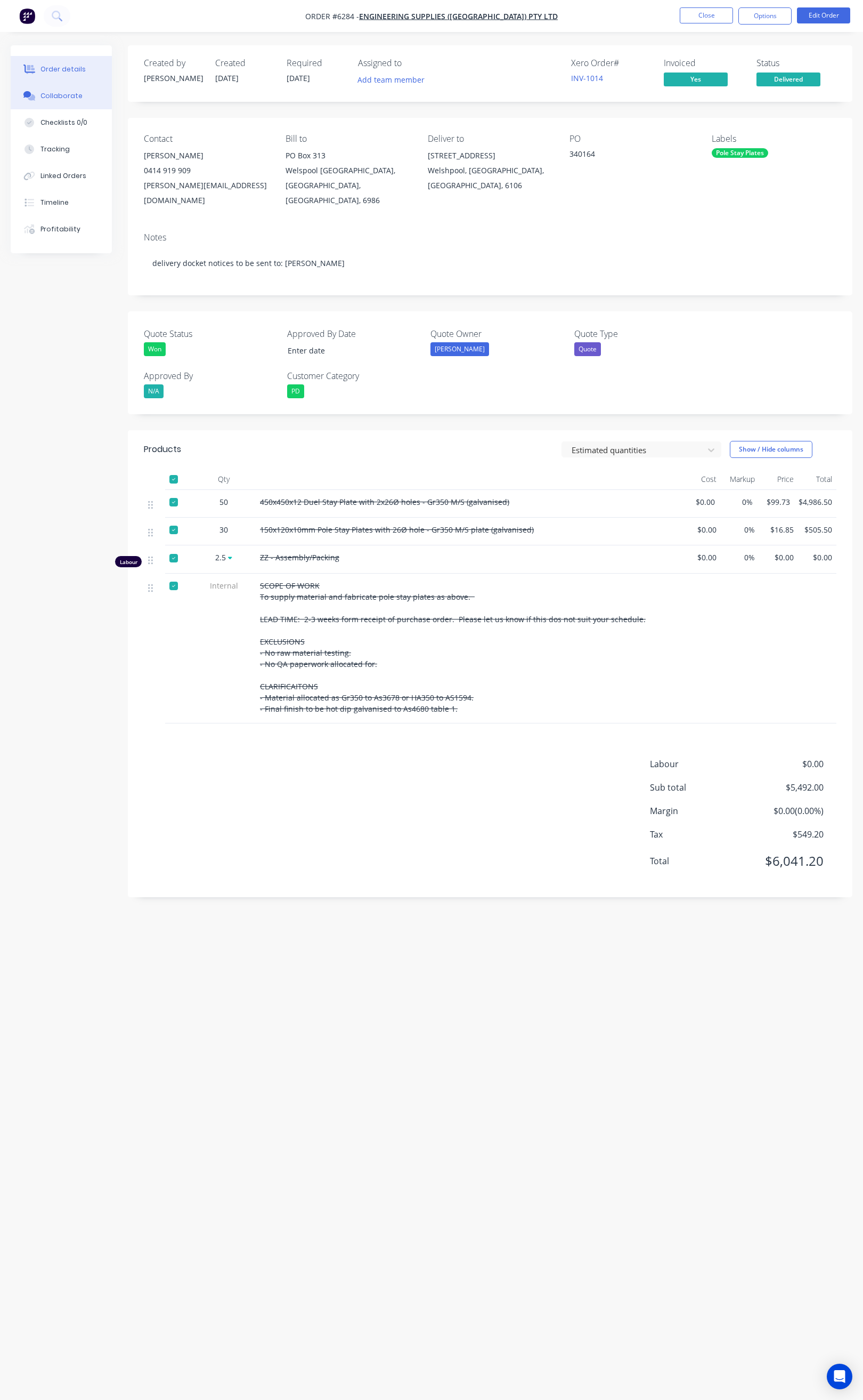
click at [76, 94] on div "Collaborate" at bounding box center [61, 96] width 42 height 9
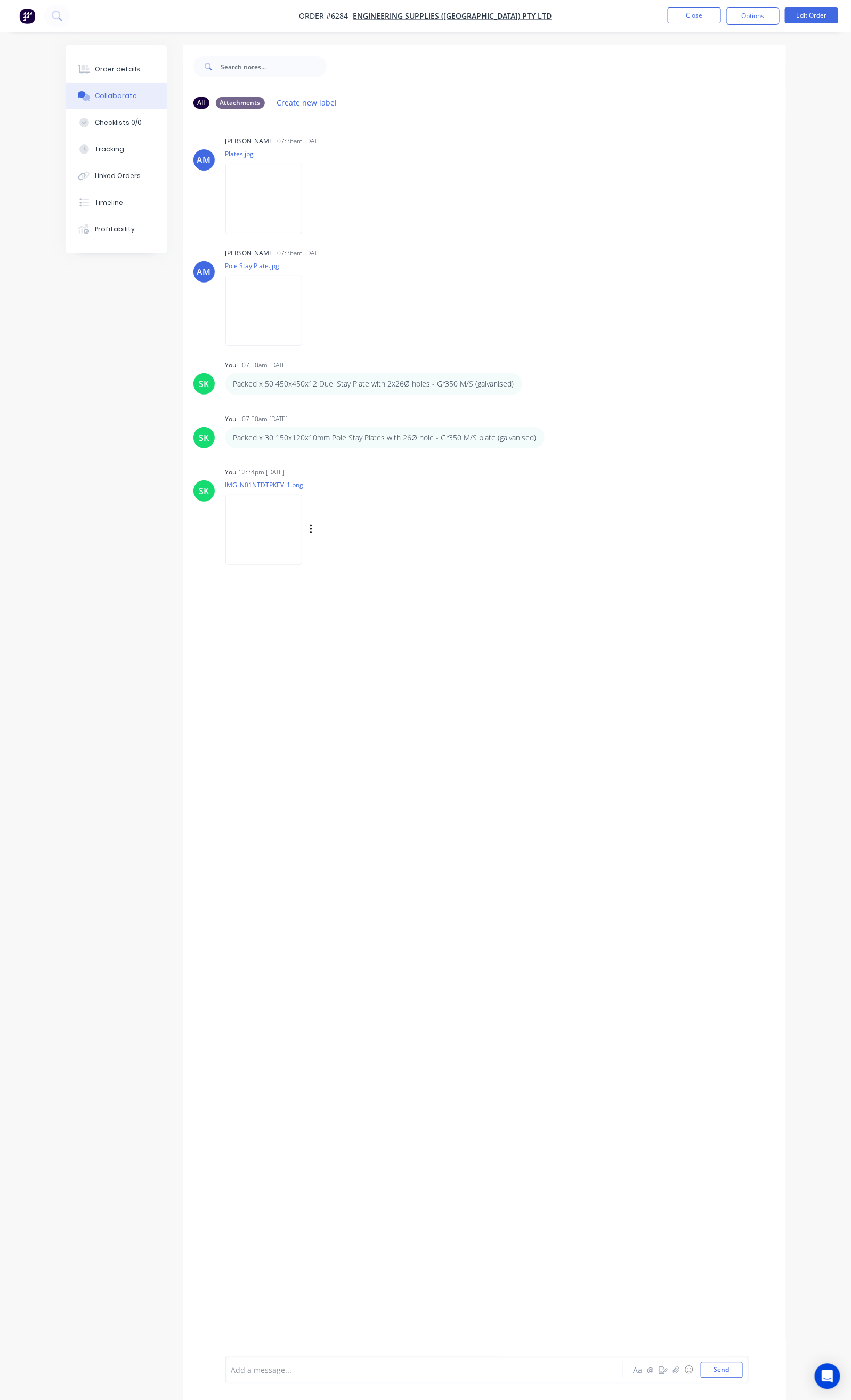
click at [225, 535] on img at bounding box center [264, 530] width 77 height 70
click at [684, 15] on button "Close" at bounding box center [694, 15] width 53 height 16
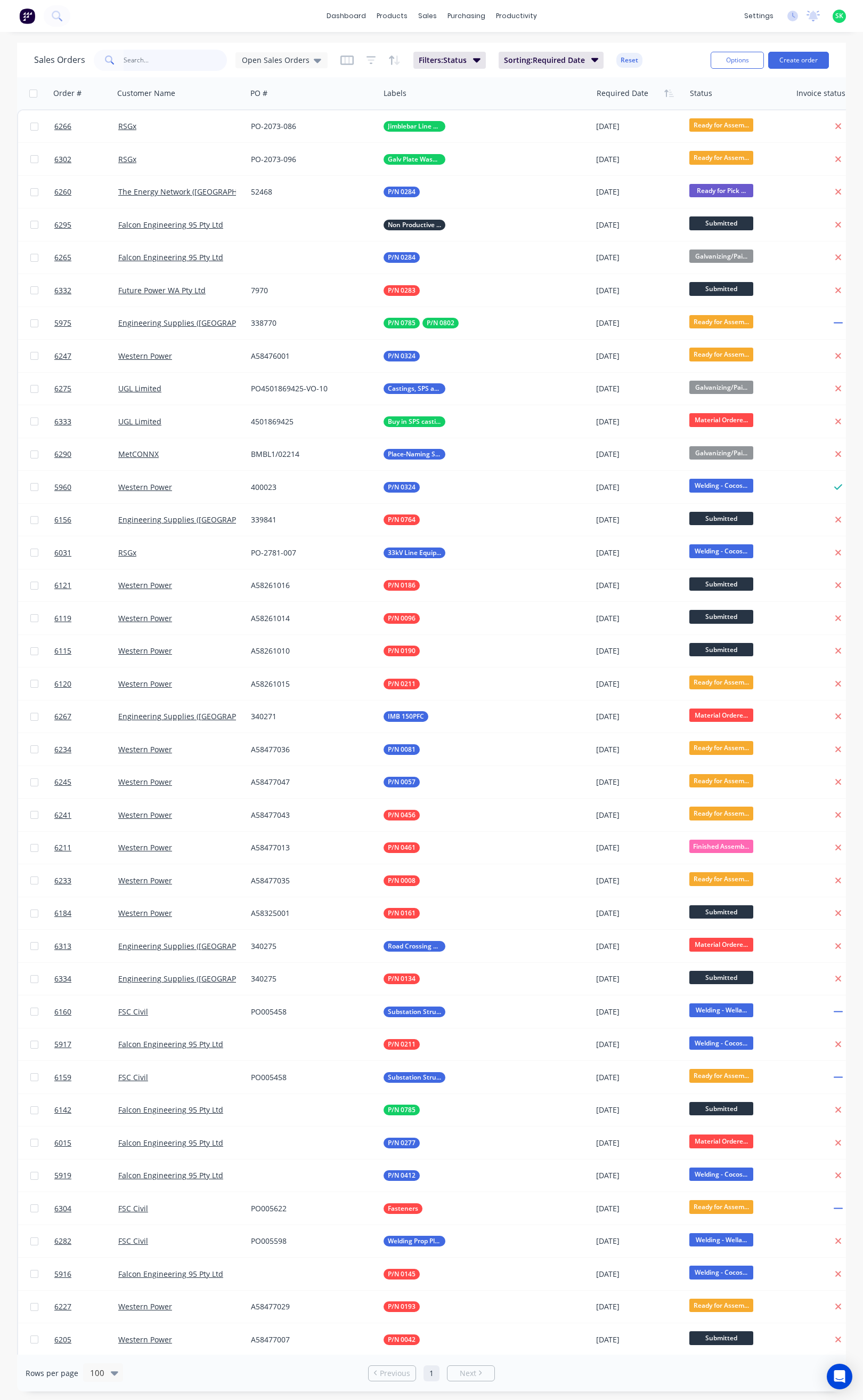
click at [159, 66] on input "text" at bounding box center [175, 61] width 104 height 22
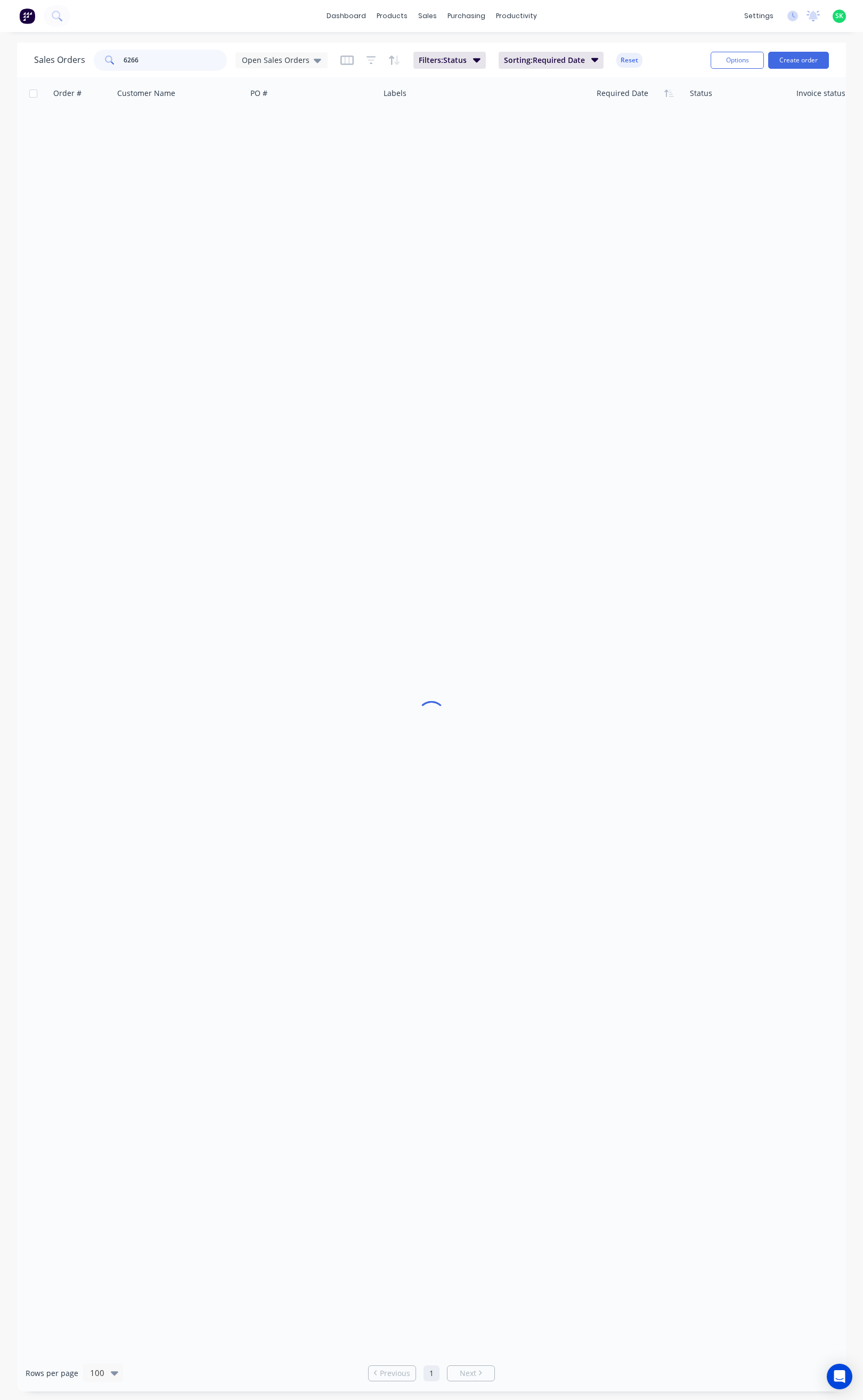
type input "6266"
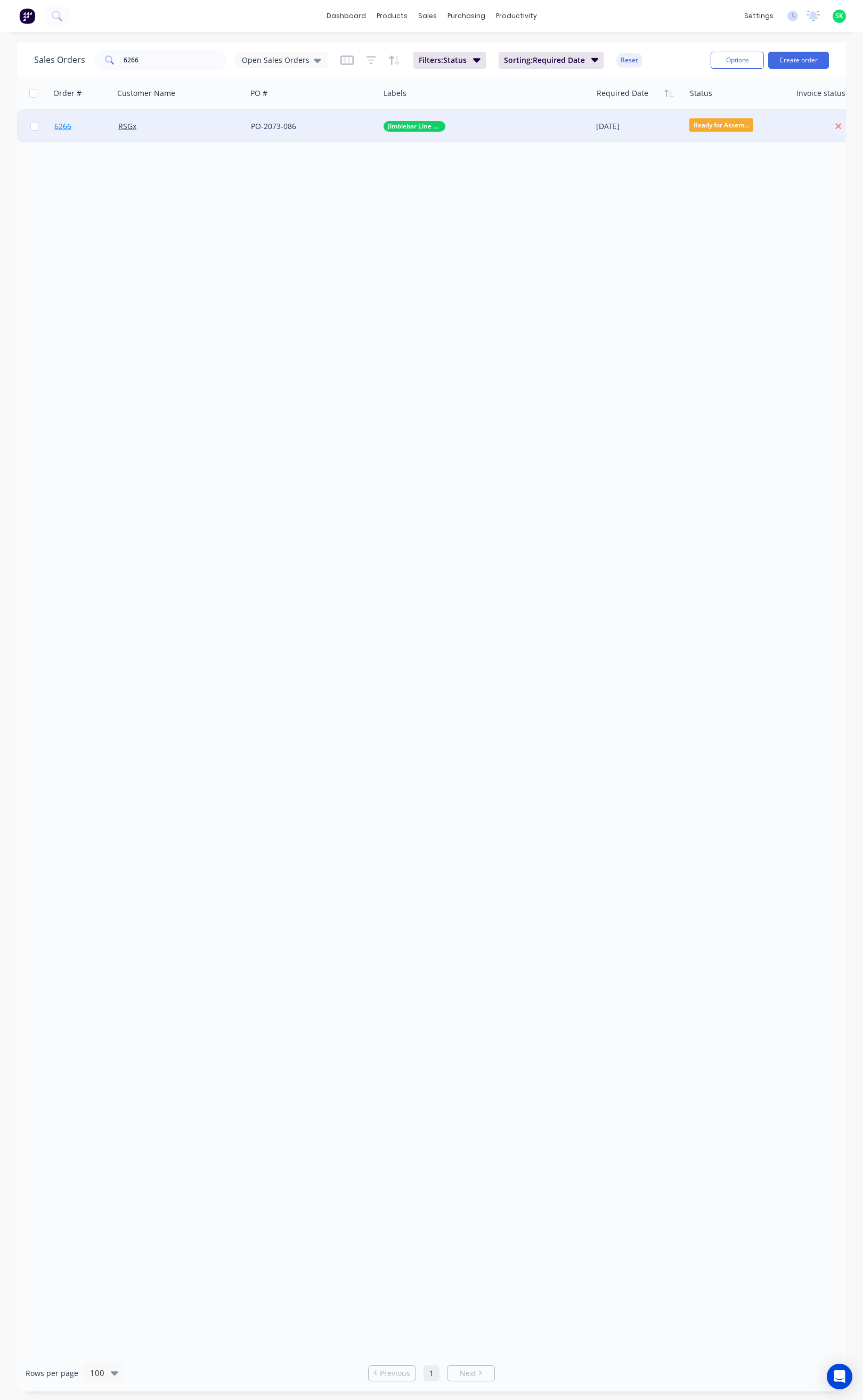
click at [69, 123] on span "6266" at bounding box center [63, 126] width 17 height 11
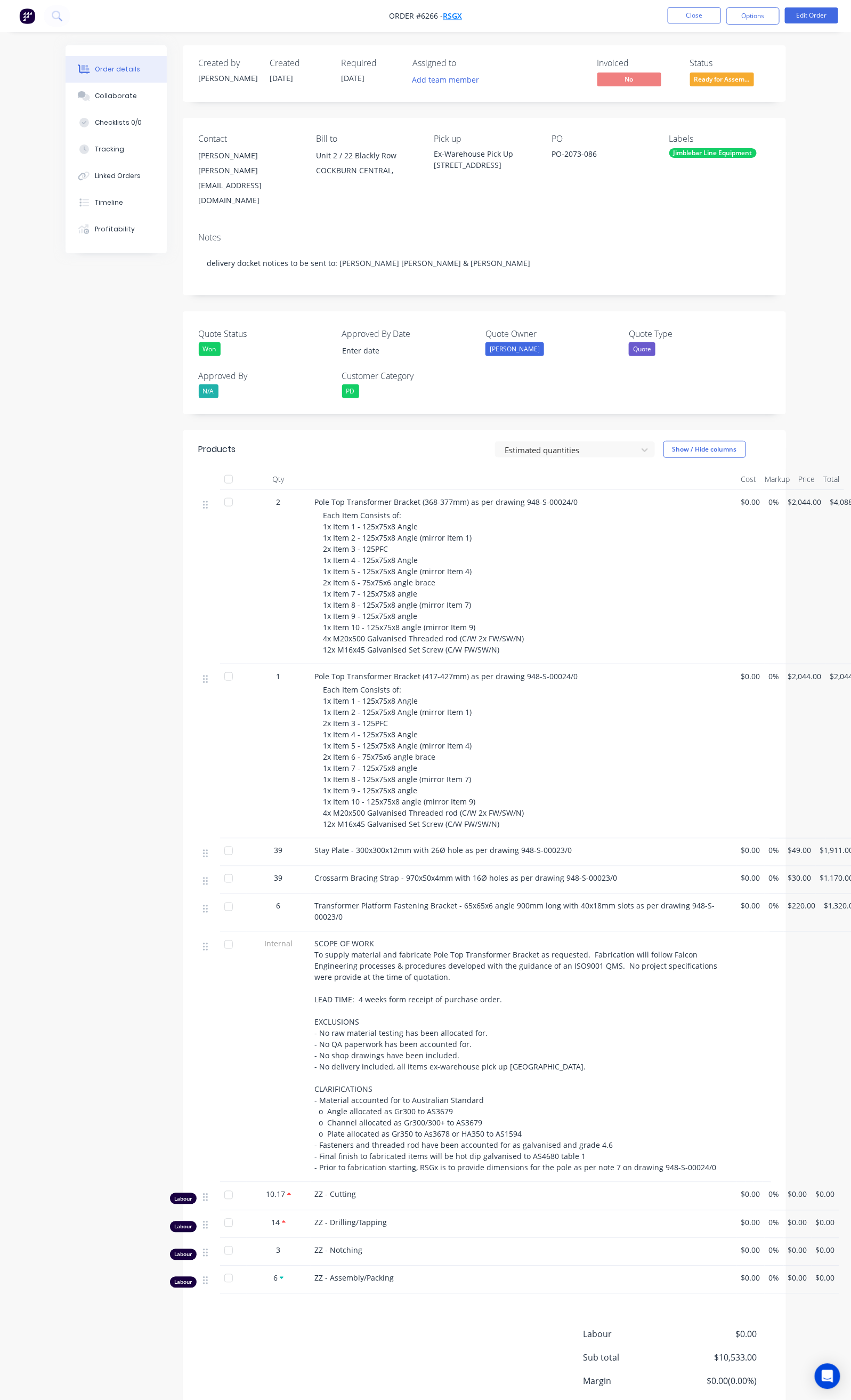
drag, startPoint x: 469, startPoint y: 14, endPoint x: 446, endPoint y: 18, distance: 23.3
click at [446, 18] on nav "Order #6266 - RSGx Close Options Edit Order" at bounding box center [426, 16] width 851 height 32
drag, startPoint x: 474, startPoint y: 644, endPoint x: 486, endPoint y: 633, distance: 16.3
click at [478, 664] on div "Pole Top Transformer Bracket (417-427mm) as per drawing 948-S-00024/0 Each Item…" at bounding box center [524, 751] width 426 height 174
drag, startPoint x: 256, startPoint y: 475, endPoint x: 522, endPoint y: 478, distance: 266.0
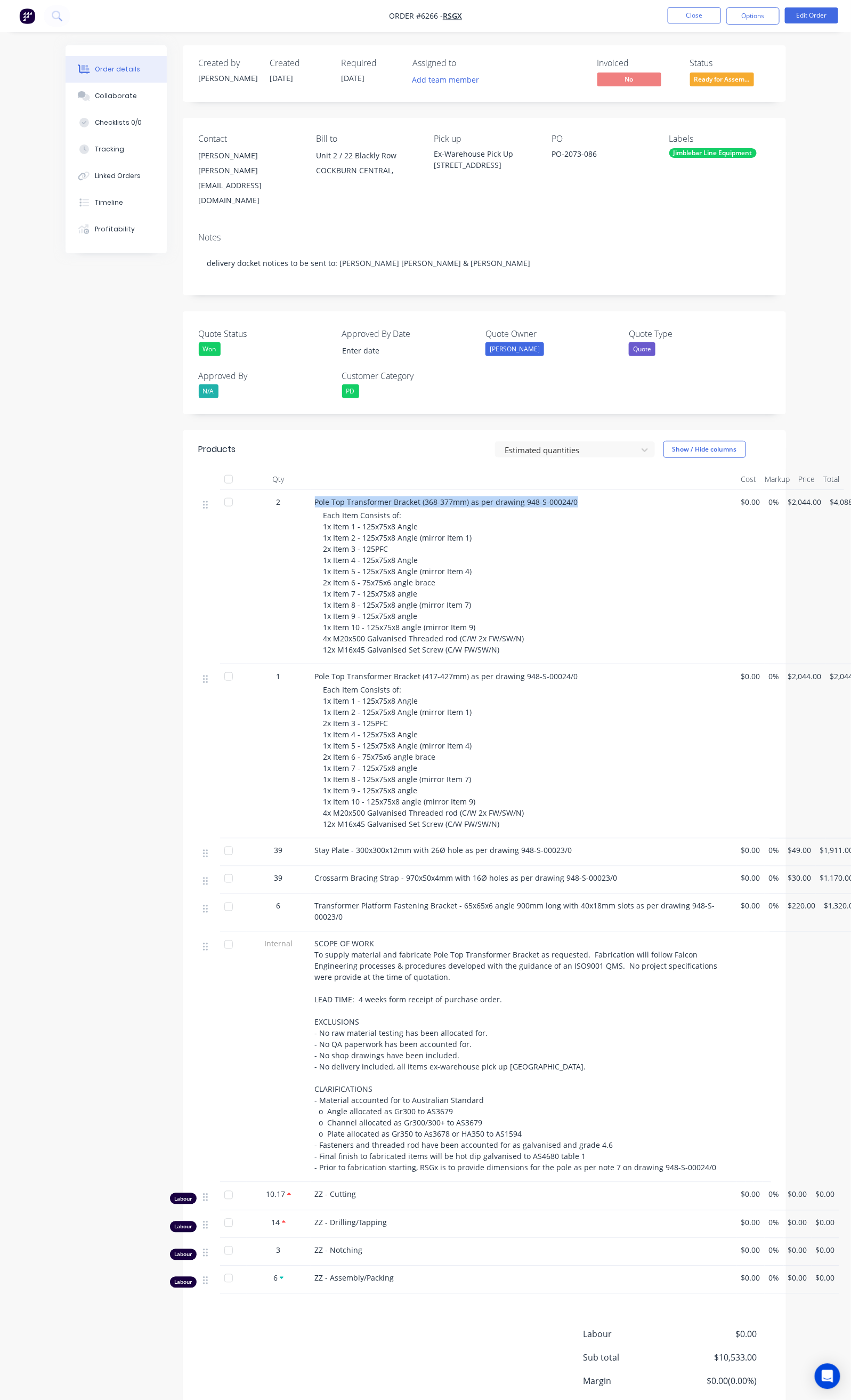
click at [522, 490] on div "Pole Top Transformer Bracket (368-377mm) as per drawing 948-S-00024/0 Each Item…" at bounding box center [524, 577] width 426 height 174
copy span "Pole Top Transformer Bracket (368-377mm) as per drawing 948-S-00024/0"
drag, startPoint x: 559, startPoint y: 153, endPoint x: 614, endPoint y: 159, distance: 55.3
click at [614, 159] on div "Contact [PERSON_NAME] Sze [EMAIL_ADDRESS][DOMAIN_NAME] Bill to Unit 2 / 22 [GEO…" at bounding box center [485, 171] width 604 height 106
copy div "PO-2073-086"
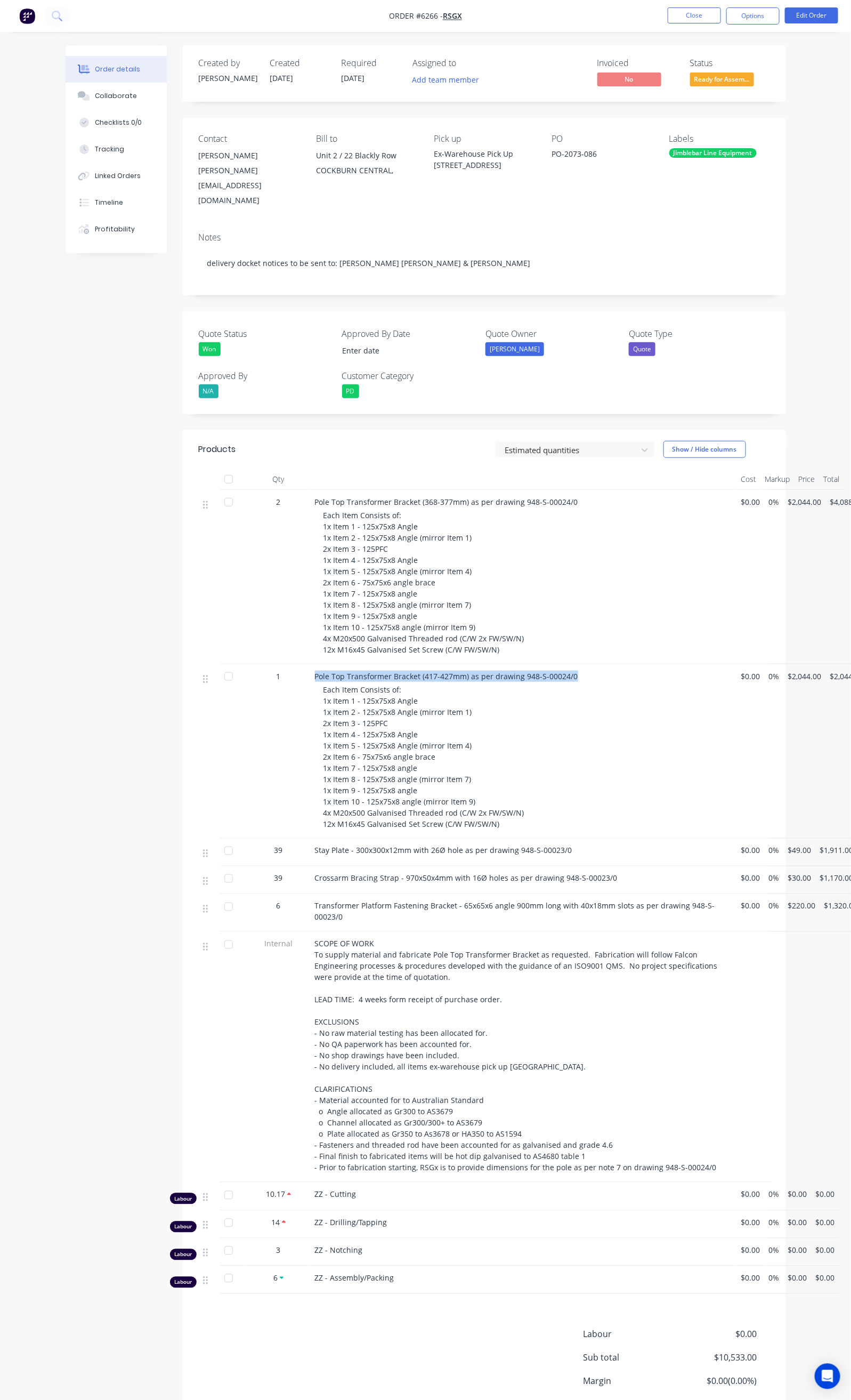
drag, startPoint x: 248, startPoint y: 652, endPoint x: 523, endPoint y: 655, distance: 275.0
click at [523, 664] on div "1 Pole Top Transformer Bracket (417-427mm) as per drawing 948-S-00024/0 Each It…" at bounding box center [485, 751] width 571 height 174
copy div "Pole Top Transformer Bracket (417-427mm) as per drawing 948-S-00024/0"
drag, startPoint x: 258, startPoint y: 825, endPoint x: 517, endPoint y: 834, distance: 259.2
click at [517, 839] on div "Stay Plate - 300x300x12mm with 26Ø hole as per drawing 948-S-00023/0" at bounding box center [524, 852] width 426 height 28
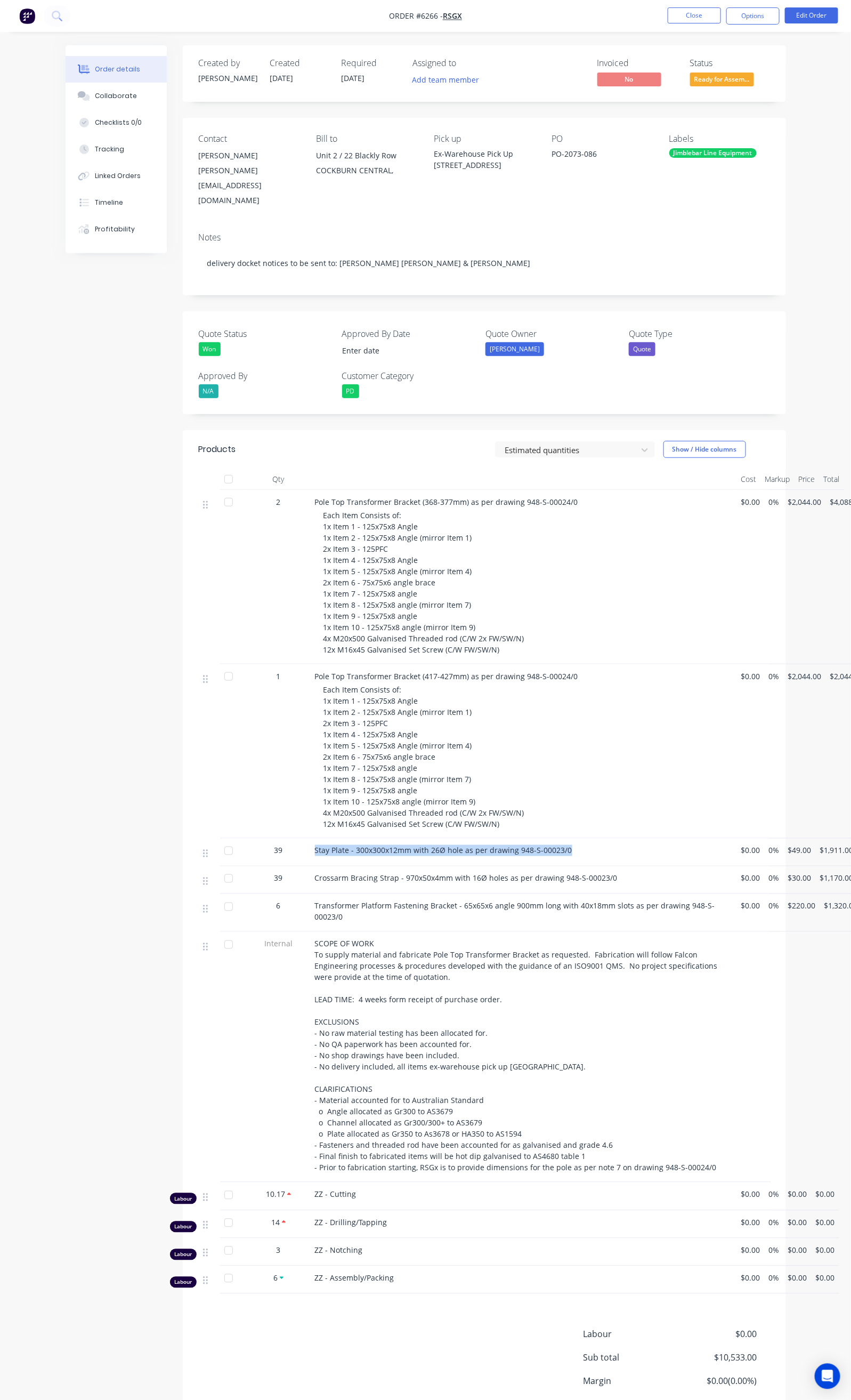
copy span "Stay Plate - 300x300x12mm with 26Ø hole as per drawing 948-S-00023/0"
drag, startPoint x: 256, startPoint y: 857, endPoint x: 560, endPoint y: 870, distance: 304.3
click at [560, 870] on div "Crossarm Bracing Strap - 970x50x4mm with 16Ø holes as per drawing 948-S-00023/0" at bounding box center [524, 880] width 426 height 28
copy span "Crossarm Bracing Strap - 970x50x4mm with 16Ø holes as per drawing 948-S-00023/0"
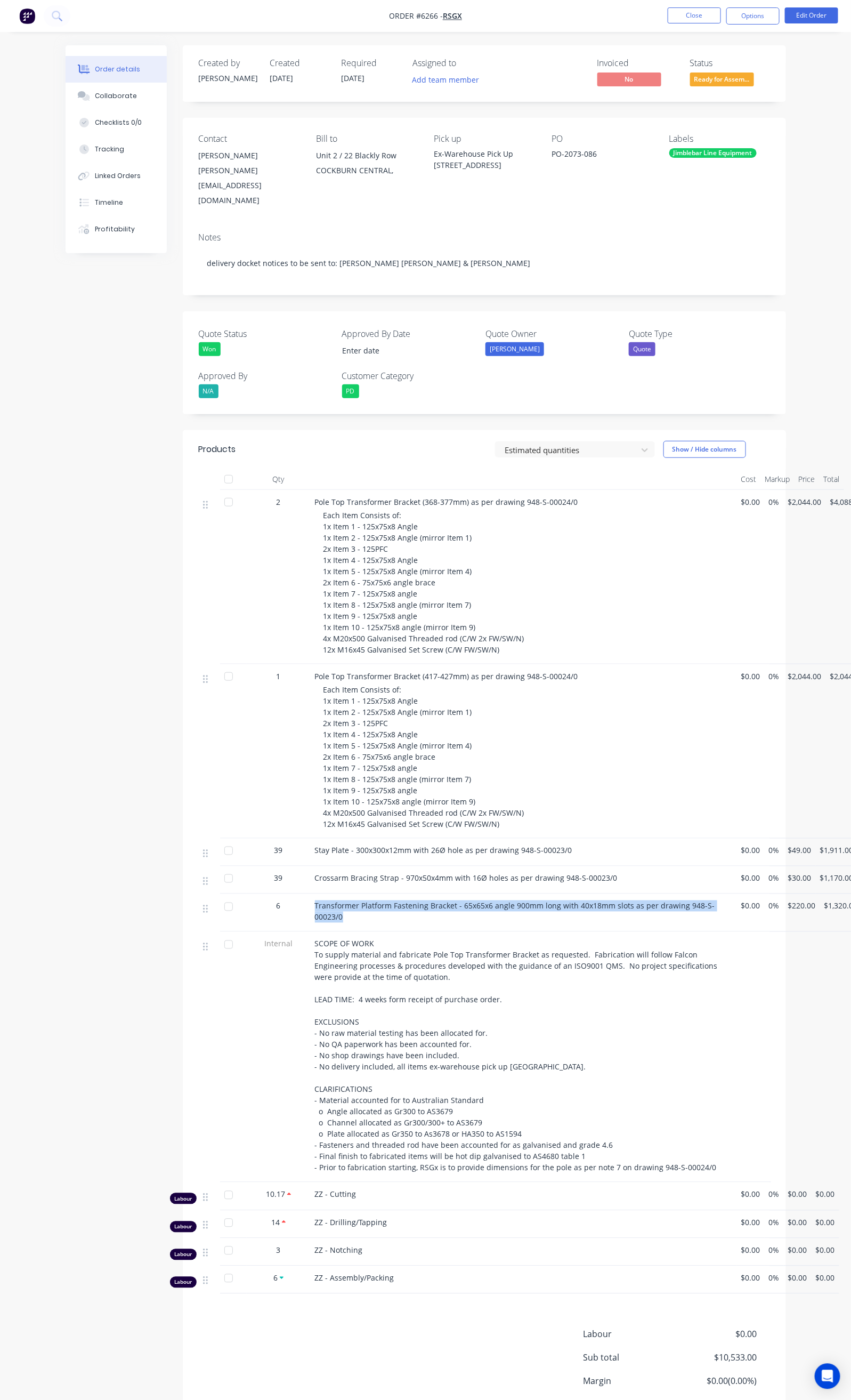
drag, startPoint x: 261, startPoint y: 880, endPoint x: 676, endPoint y: 892, distance: 415.2
click at [676, 894] on div "Transformer Platform Fastening Bracket - 65x65x6 angle 900mm long with 40x18mm …" at bounding box center [524, 913] width 426 height 38
copy span "Transformer Platform Fastening Bracket - 65x65x6 angle 900mm long with 40x18mm …"
